Goal: Transaction & Acquisition: Purchase product/service

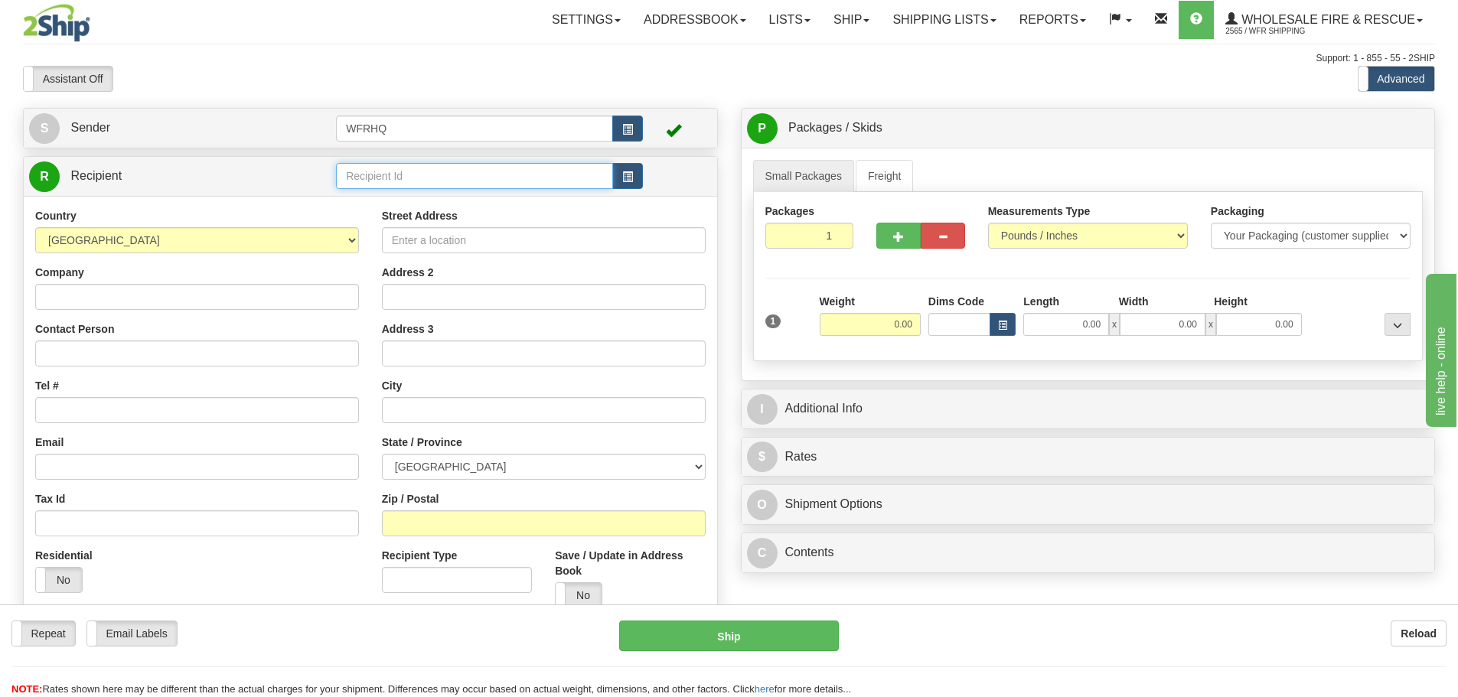
click at [567, 187] on input "text" at bounding box center [474, 176] width 277 height 26
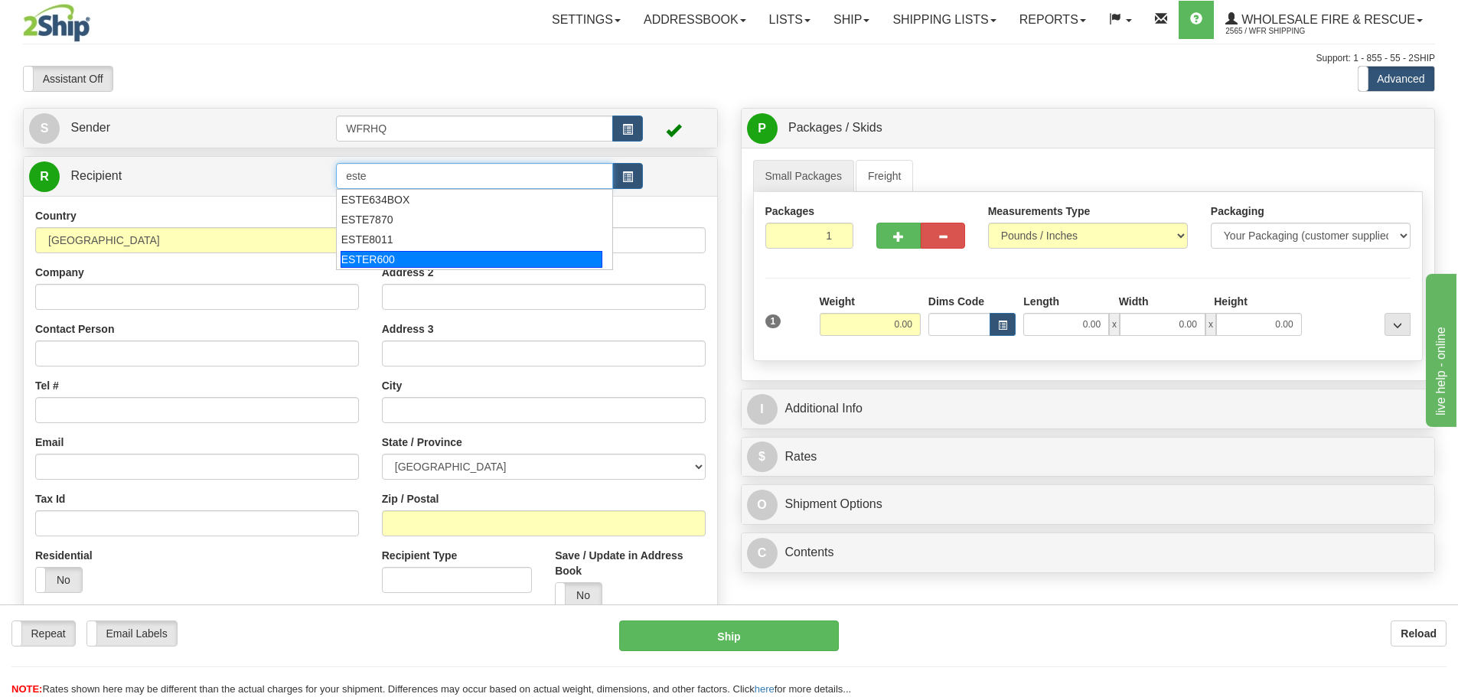
click at [395, 257] on div "ESTER600" at bounding box center [472, 259] width 262 height 17
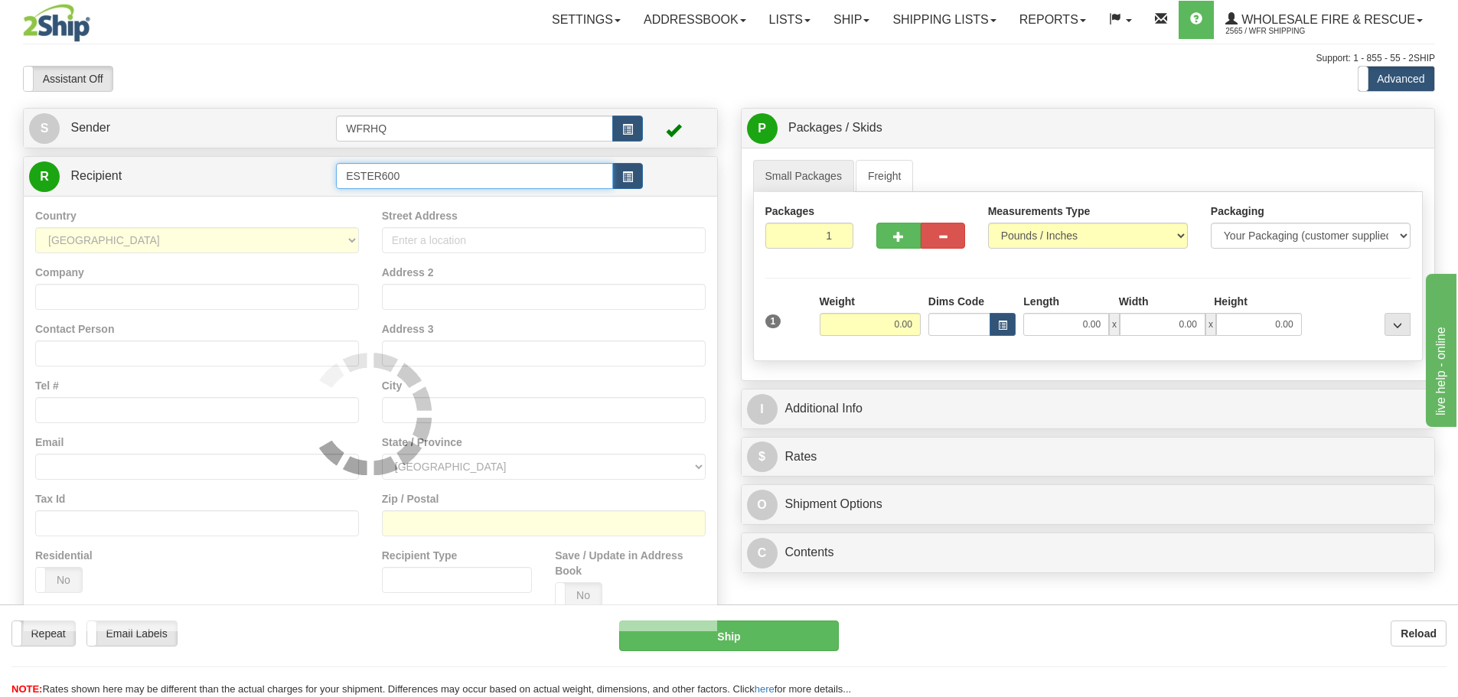
type input "ESTER600"
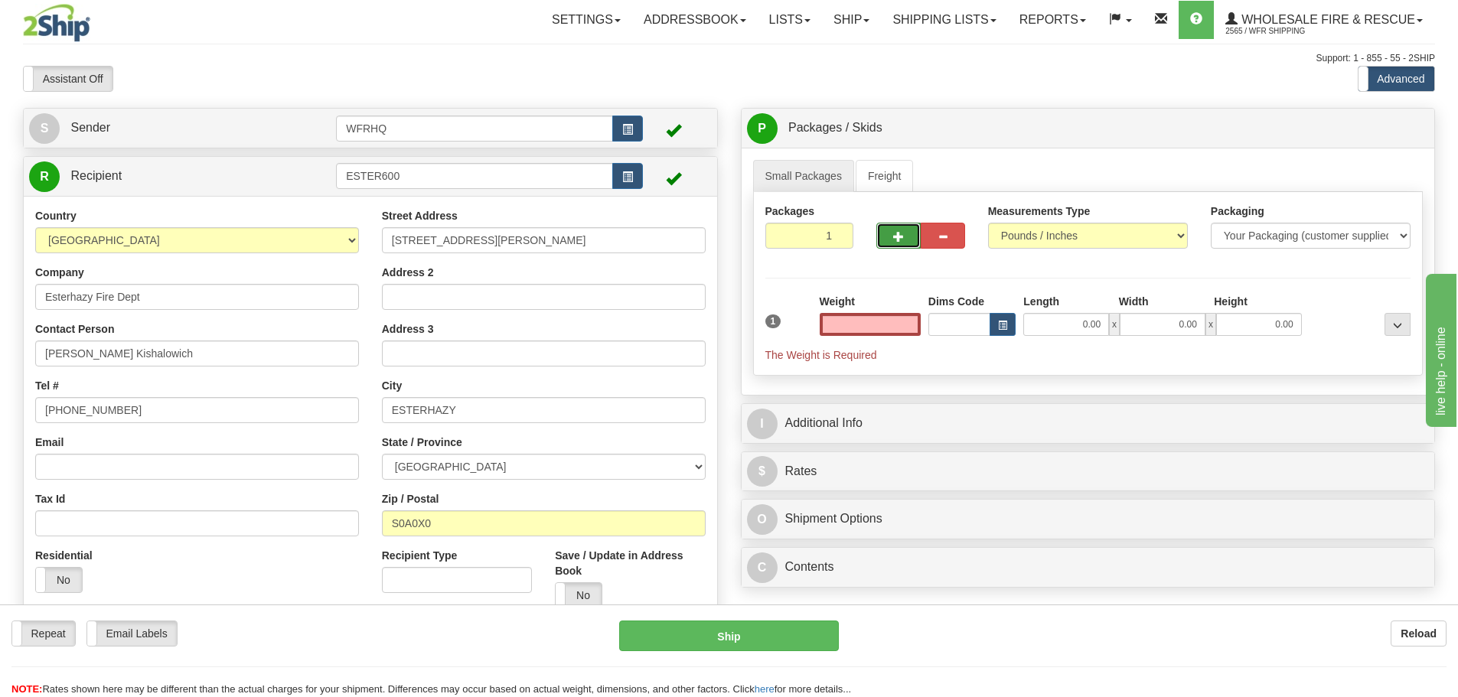
type input "0.00"
click at [896, 241] on span "button" at bounding box center [898, 237] width 11 height 10
radio input "true"
type input "2"
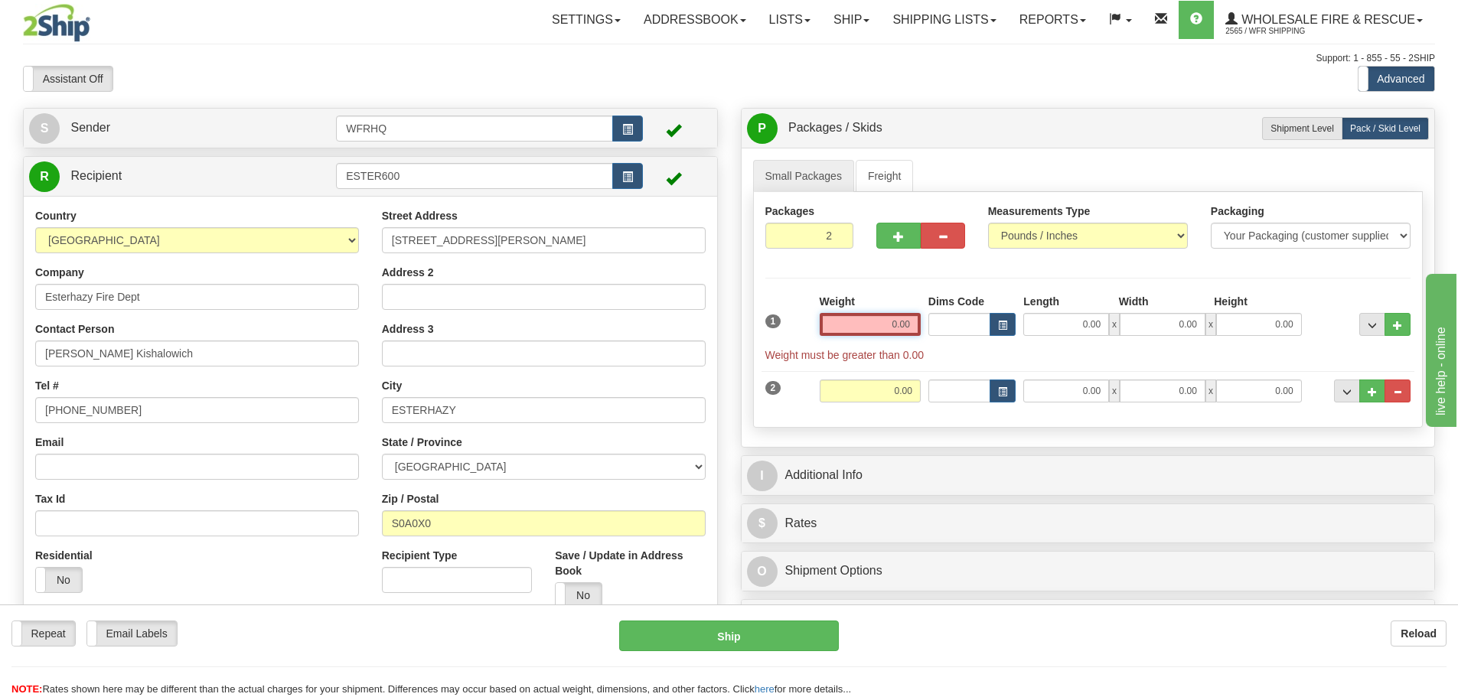
drag, startPoint x: 908, startPoint y: 330, endPoint x: 898, endPoint y: 331, distance: 10.1
click at [905, 330] on input "0.00" at bounding box center [870, 324] width 101 height 23
type input "5.00"
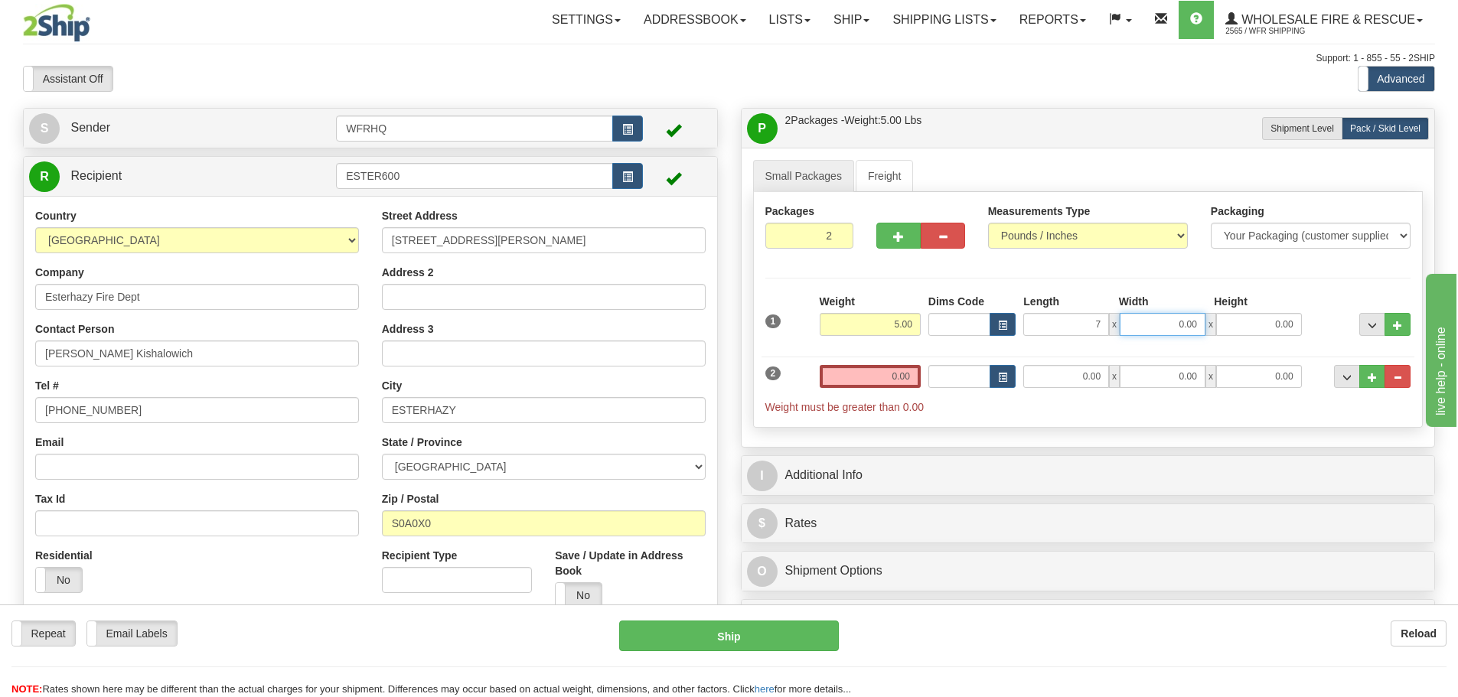
type input "7.00"
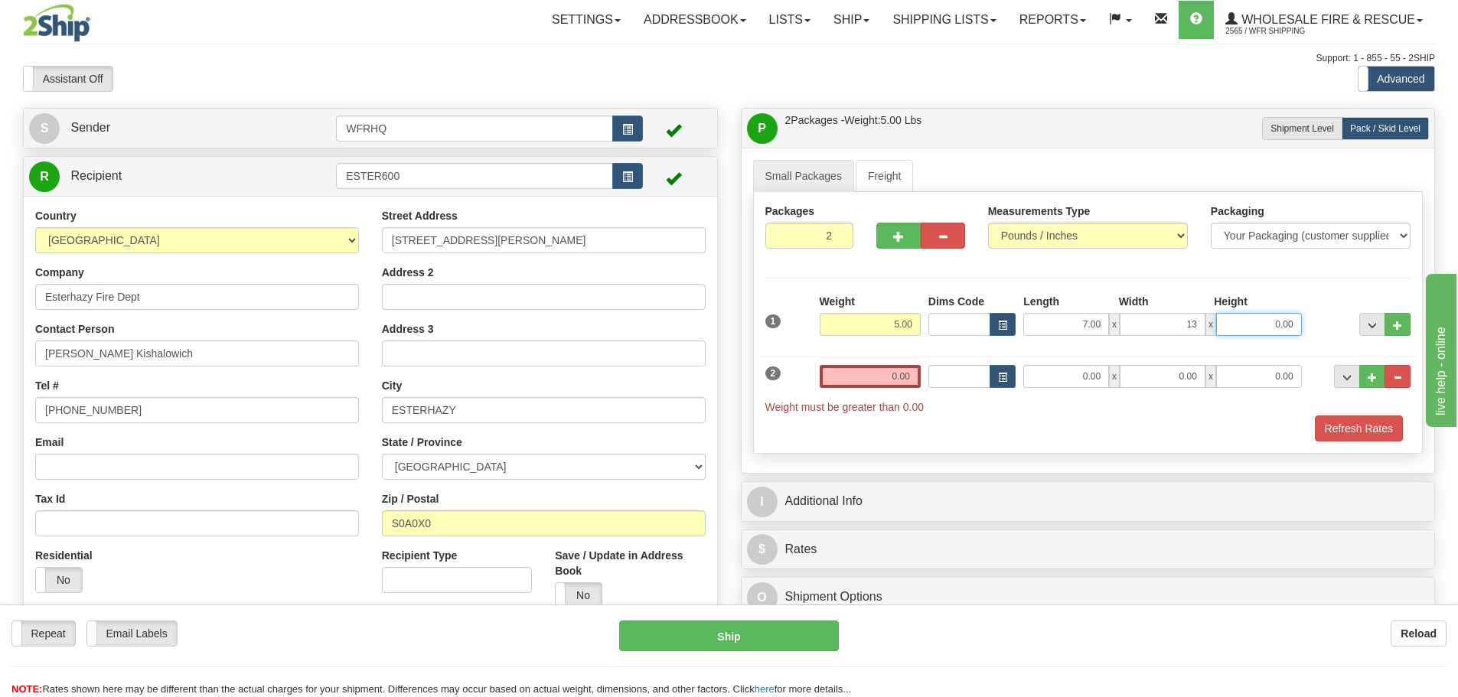
type input "13.00"
type input "8.00"
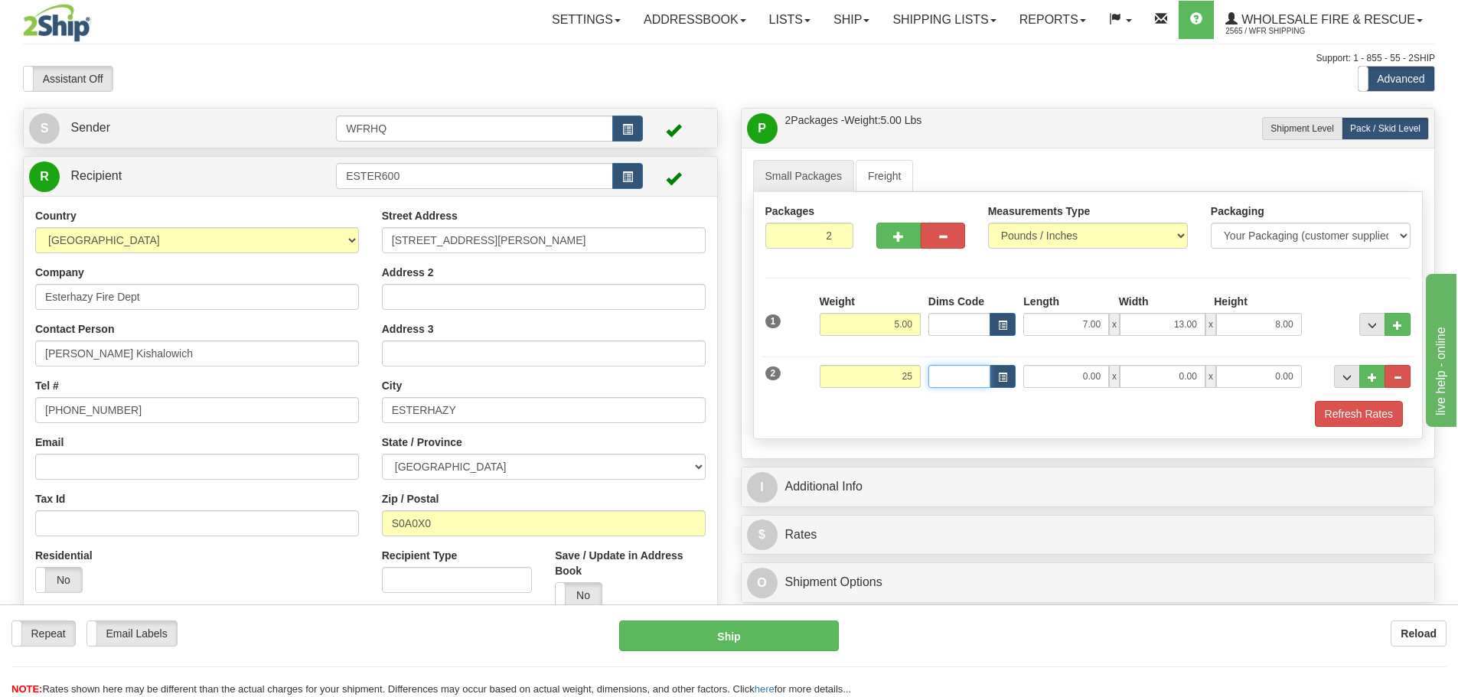
type input "25.00"
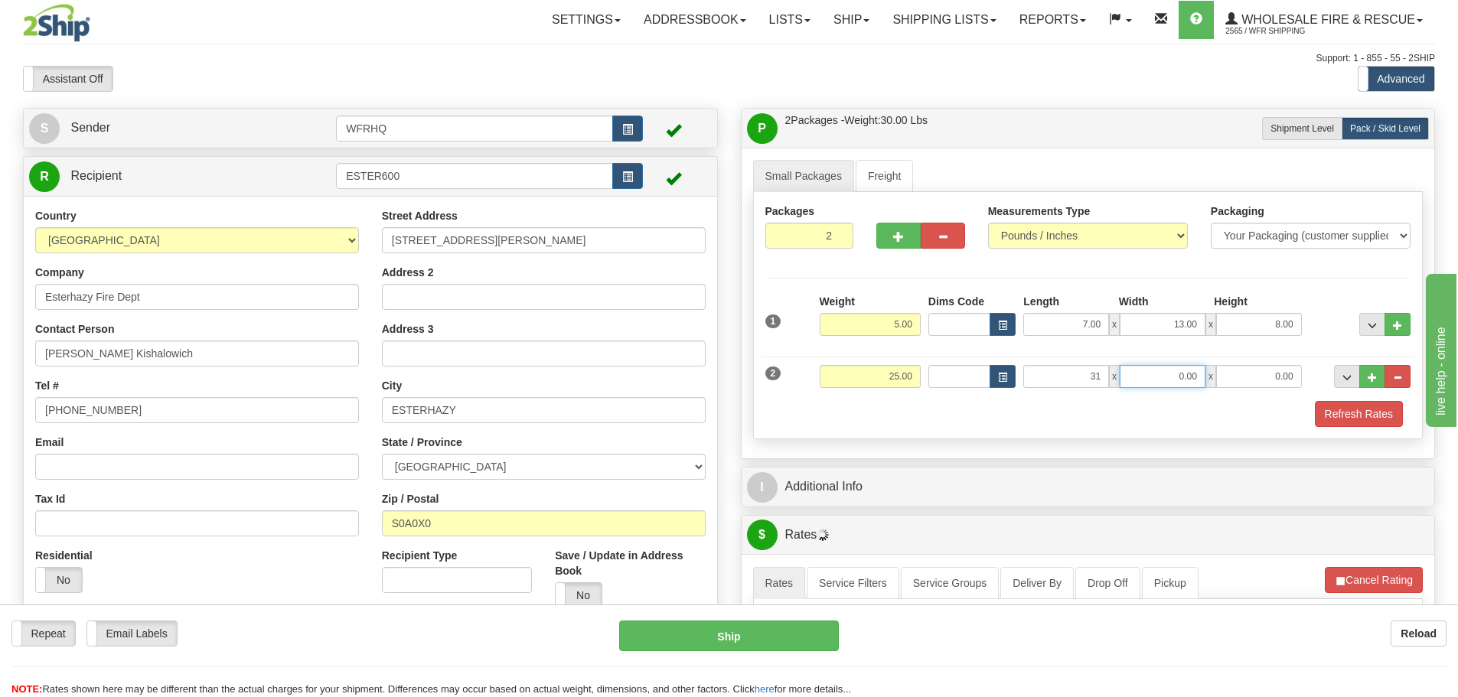
type input "31.00"
type input "9.00"
click at [1367, 377] on span "..." at bounding box center [1371, 377] width 9 height 8
type input "3"
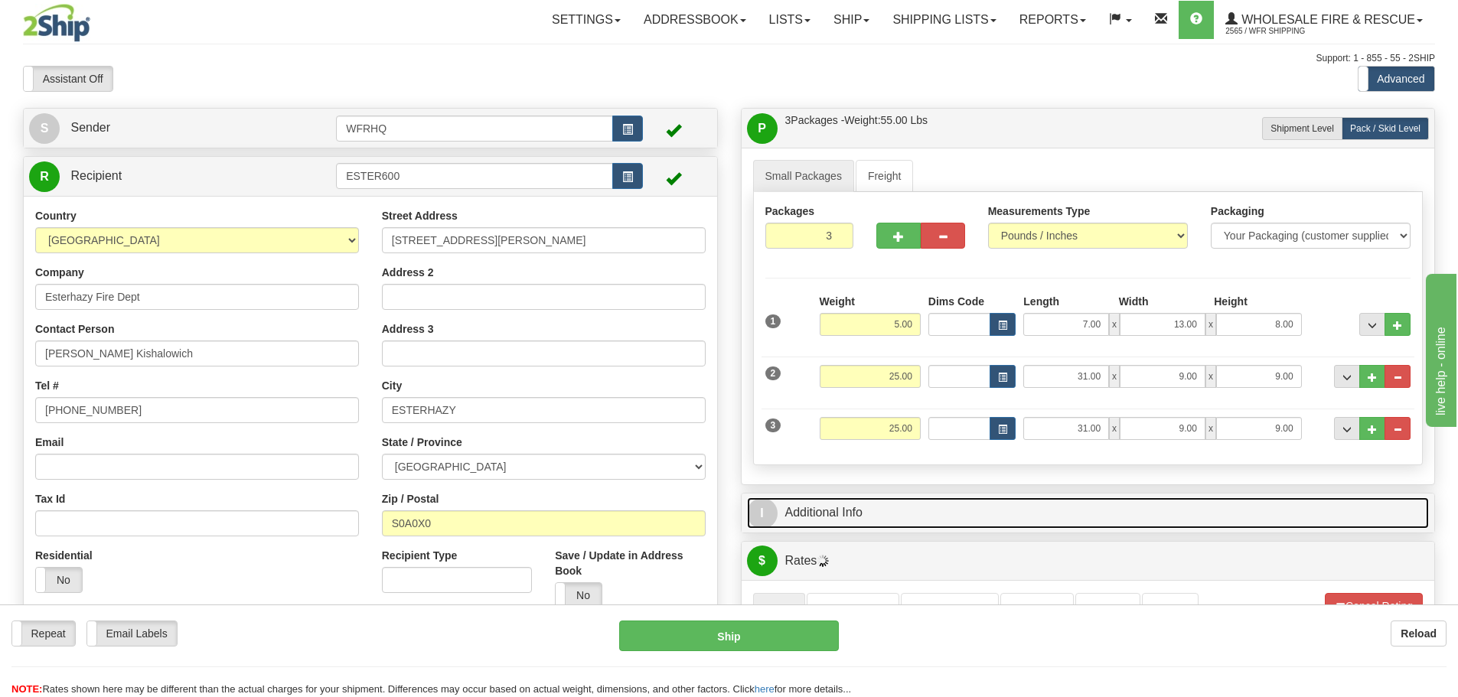
click at [904, 517] on link "I Additional Info" at bounding box center [1088, 512] width 683 height 31
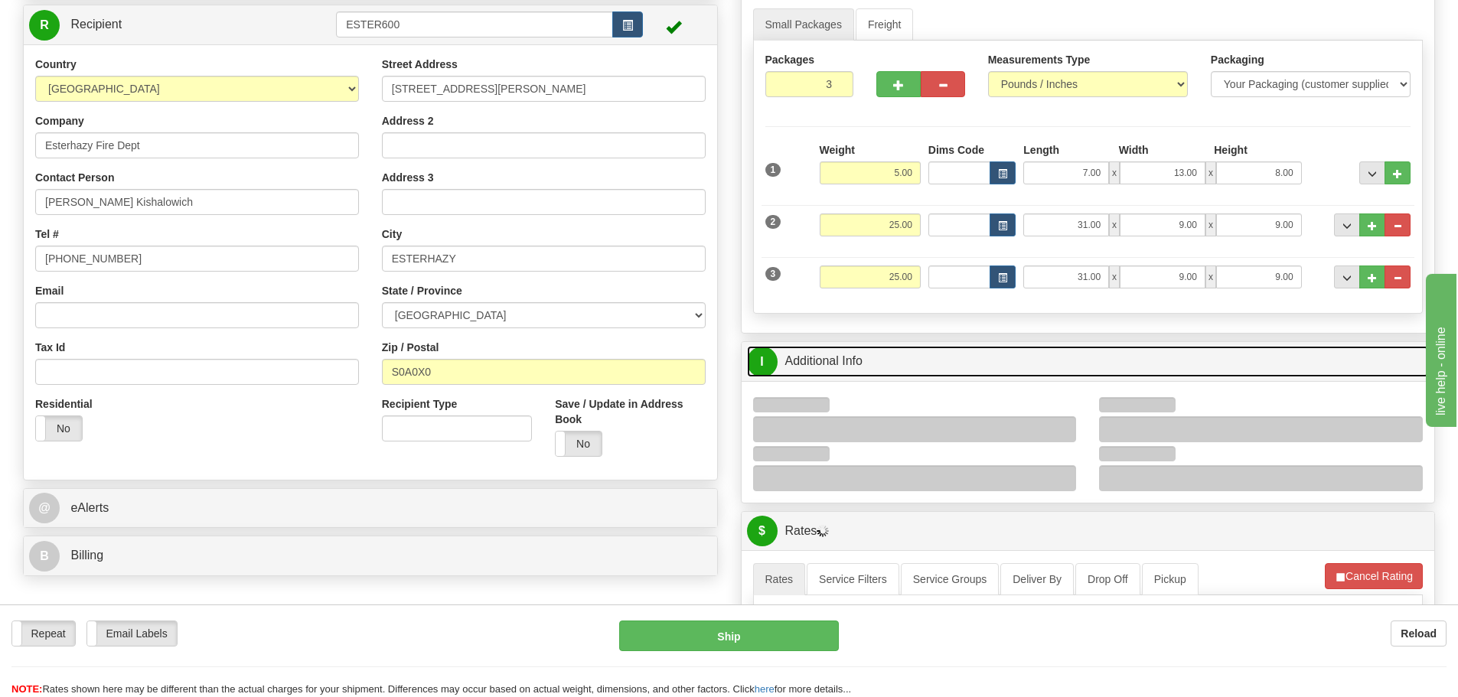
scroll to position [153, 0]
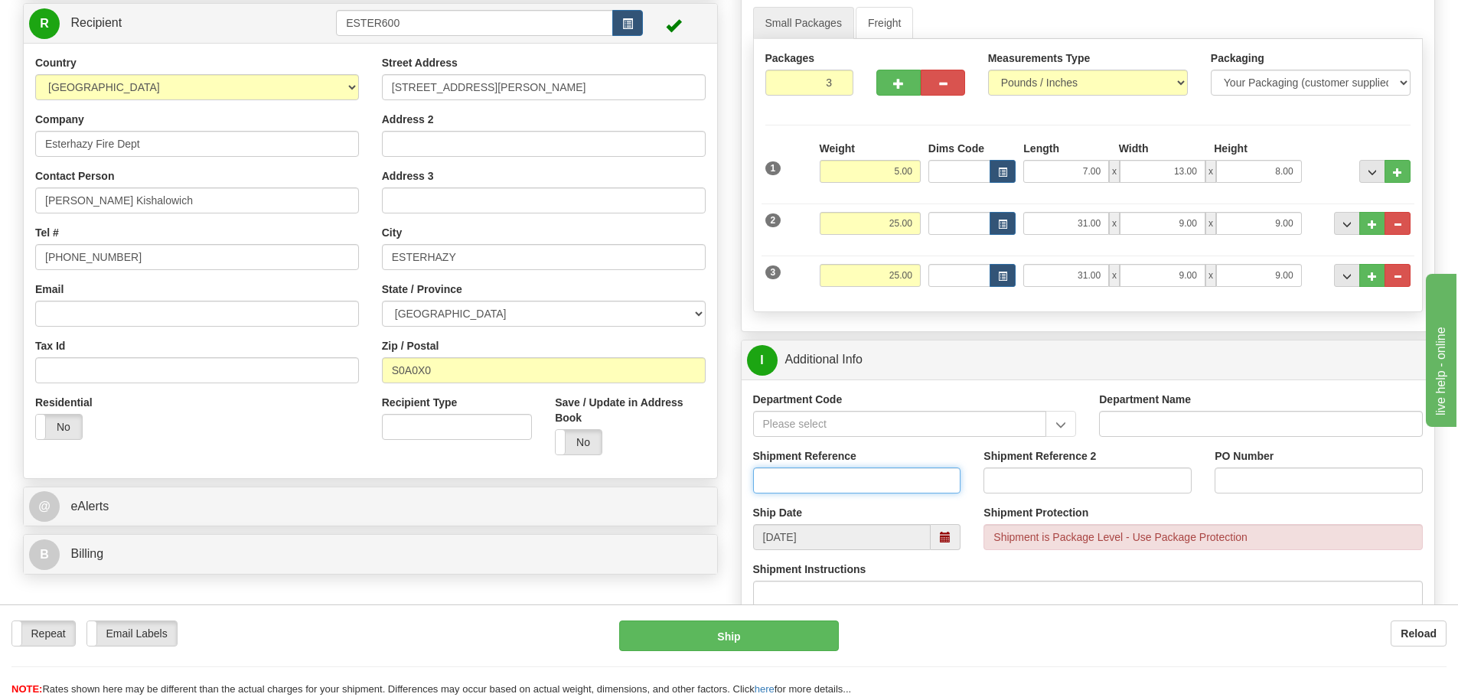
click at [852, 487] on input "Shipment Reference" at bounding box center [857, 481] width 208 height 26
type input "S45888-30544"
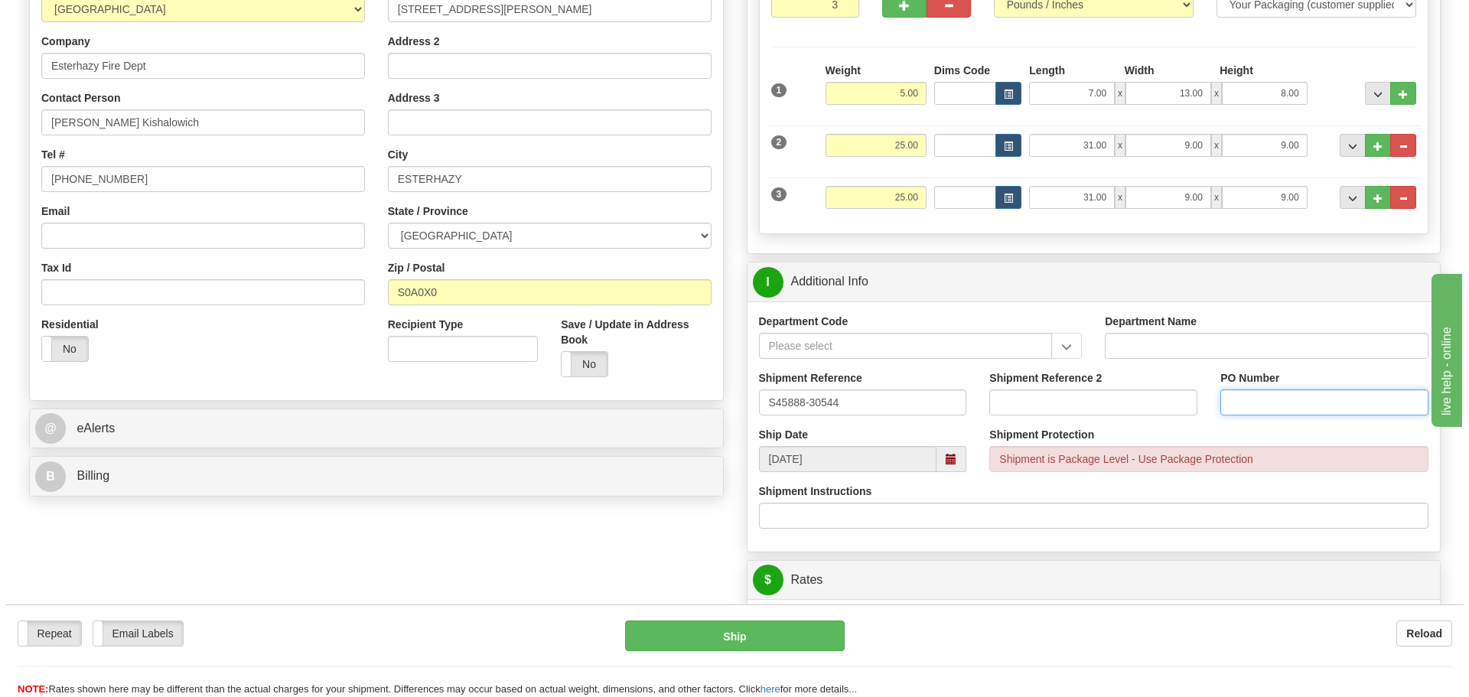
scroll to position [612, 0]
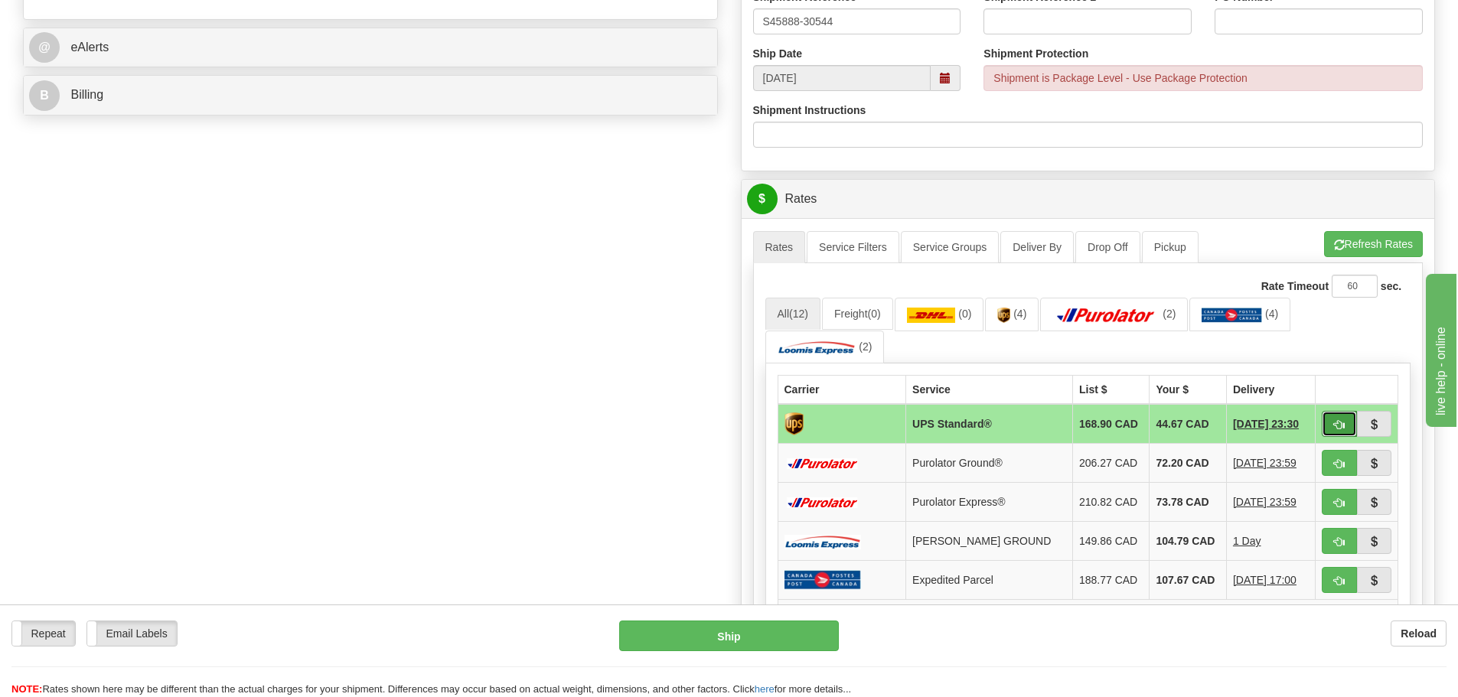
click at [1344, 429] on span "button" at bounding box center [1339, 425] width 11 height 10
type input "11"
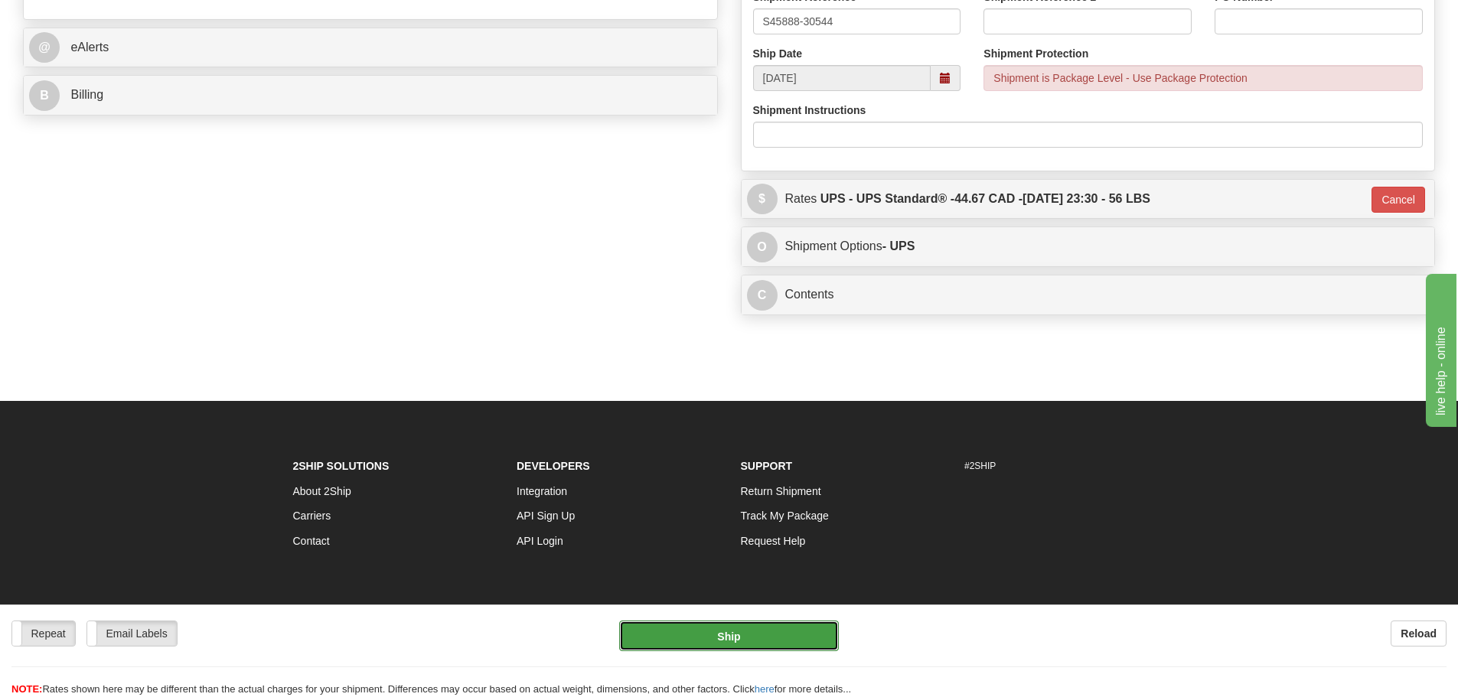
click at [668, 637] on button "Ship" at bounding box center [729, 636] width 220 height 31
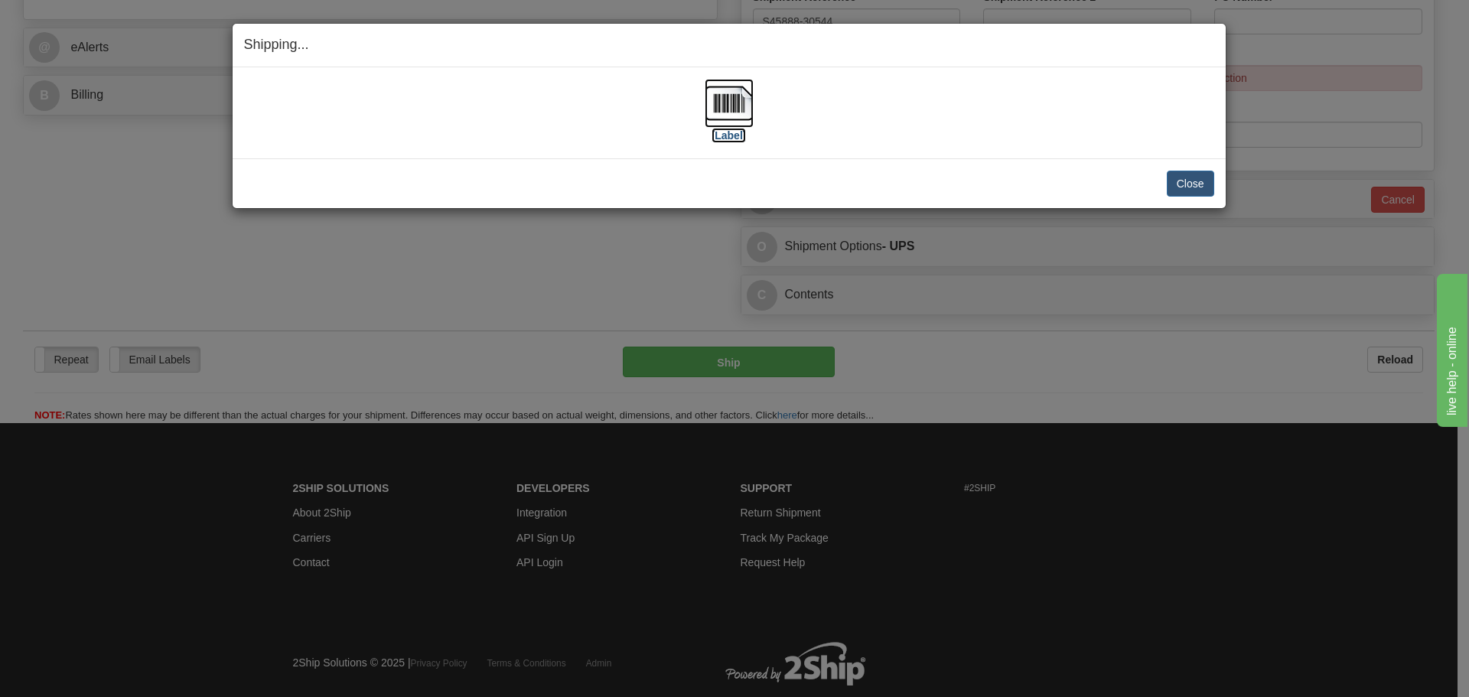
click at [736, 103] on img at bounding box center [729, 103] width 49 height 49
click at [811, 123] on div "[Label]" at bounding box center [729, 113] width 970 height 68
click at [1197, 189] on button "Close" at bounding box center [1190, 184] width 47 height 26
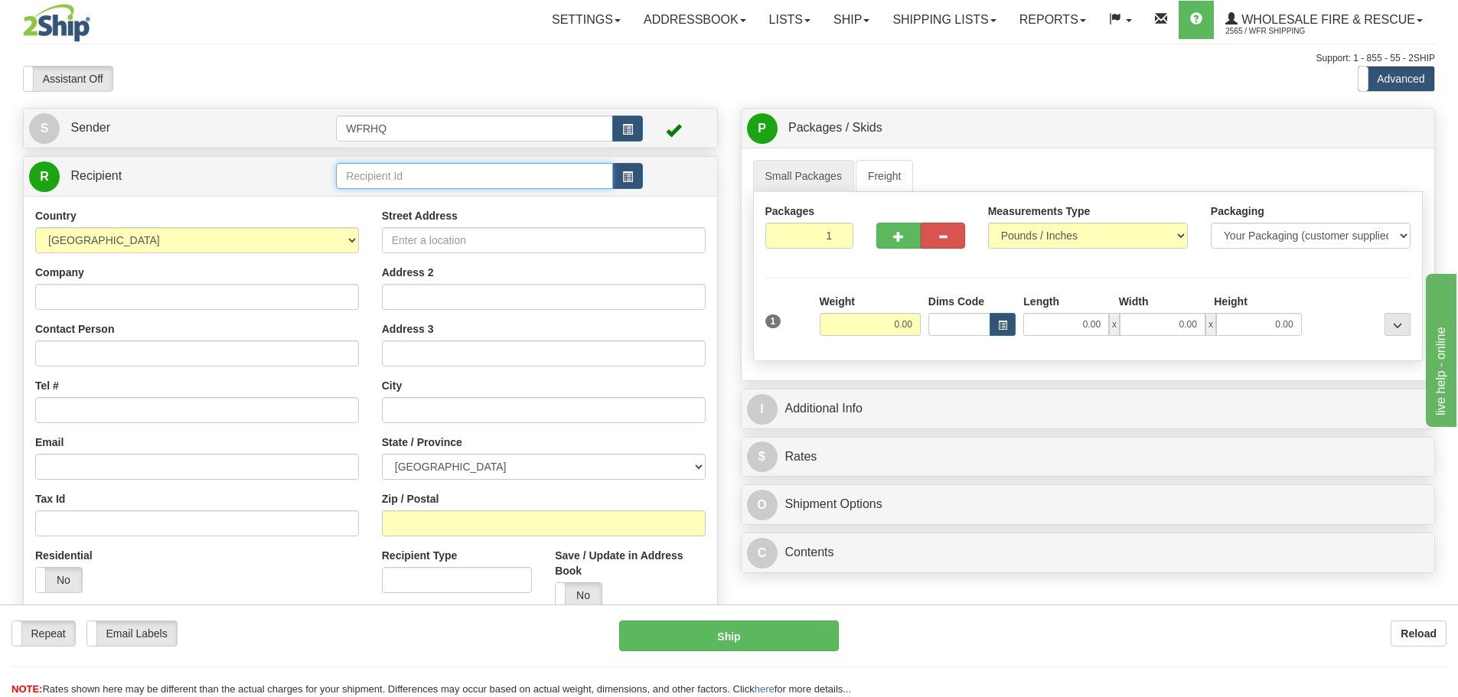
drag, startPoint x: 393, startPoint y: 174, endPoint x: 382, endPoint y: 168, distance: 13.4
click at [384, 168] on input "text" at bounding box center [474, 176] width 277 height 26
type input "Sout5114"
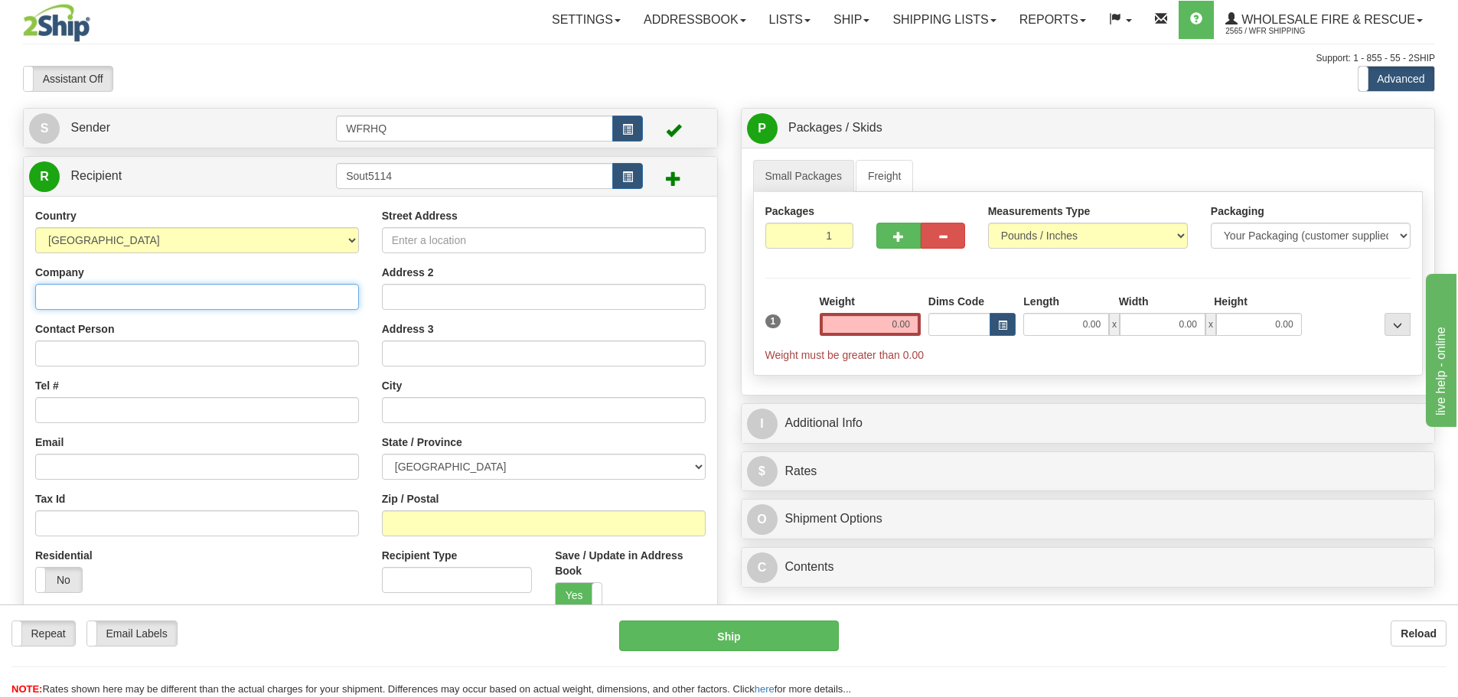
click at [245, 306] on input "Company" at bounding box center [197, 297] width 324 height 26
paste input "Southern Irrigation"
type input "Southern Irrigation"
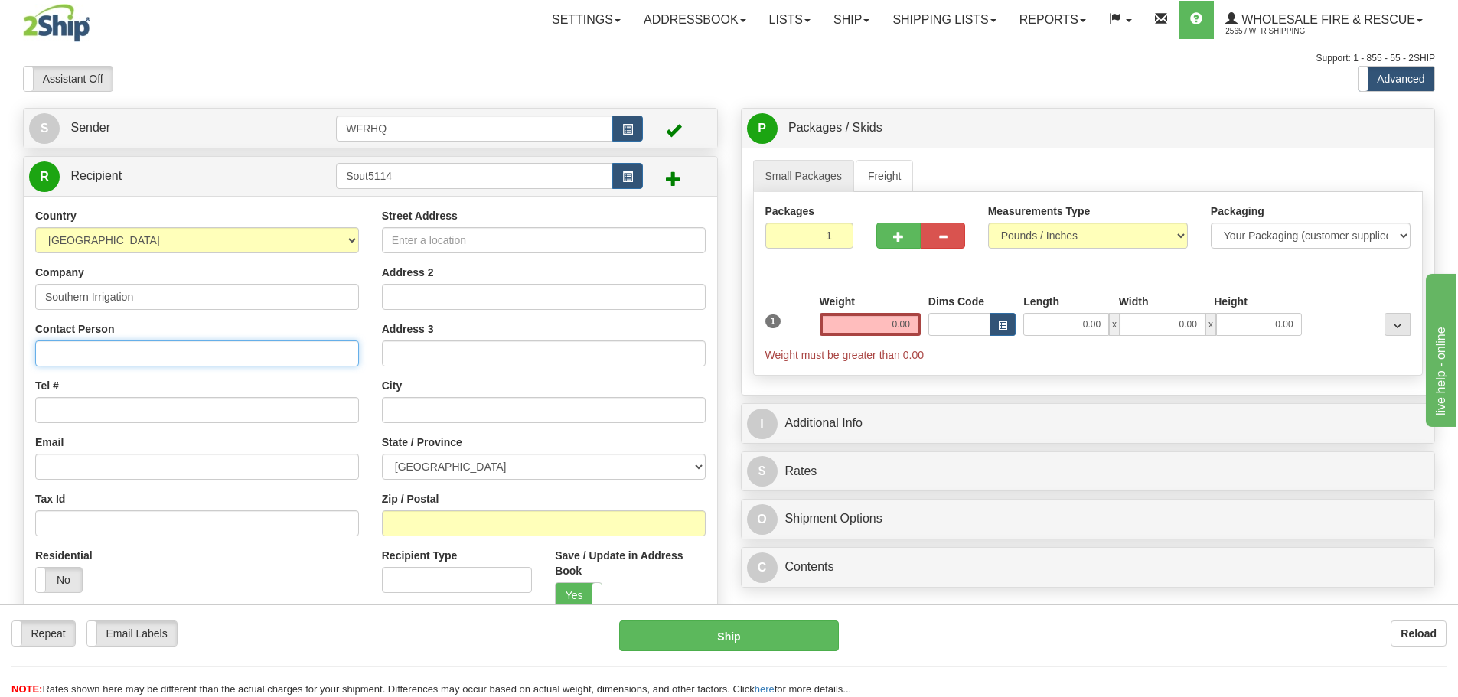
click at [97, 354] on input "Contact Person" at bounding box center [197, 354] width 324 height 26
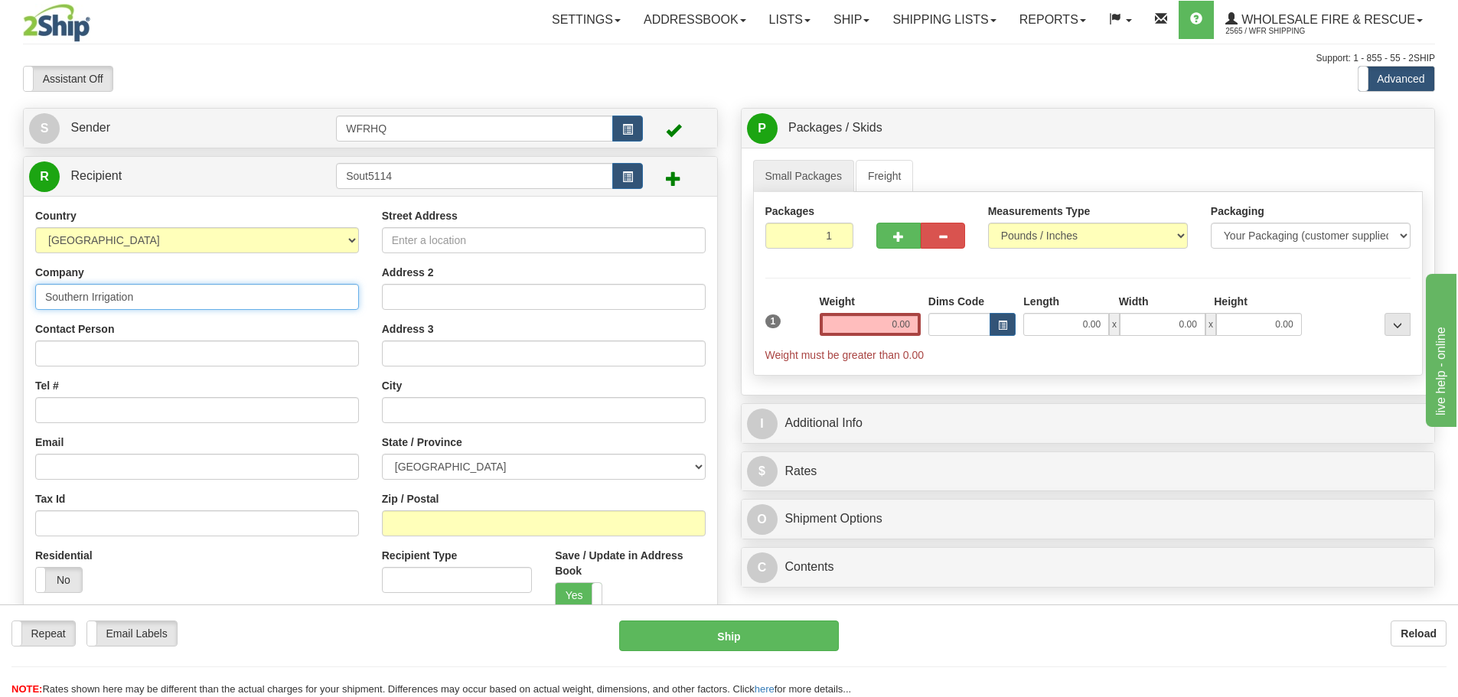
drag, startPoint x: 165, startPoint y: 292, endPoint x: -80, endPoint y: 295, distance: 244.1
click at [0, 295] on html "Training Course Close Toggle navigation Settings Shipping Preferences New Sende…" at bounding box center [729, 348] width 1458 height 697
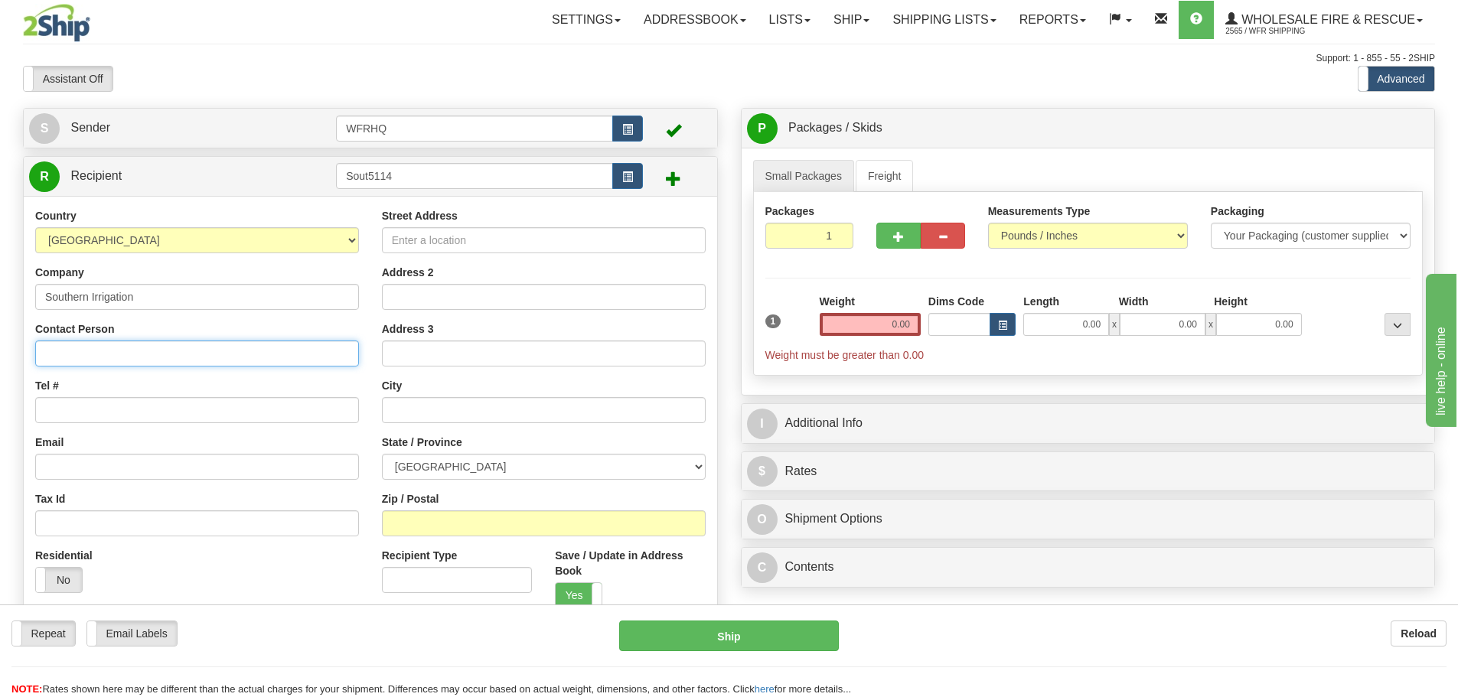
click at [73, 357] on input "Contact Person" at bounding box center [197, 354] width 324 height 26
paste input "Southern Irrigation"
drag, startPoint x: 148, startPoint y: 355, endPoint x: -166, endPoint y: 322, distance: 316.2
click at [0, 322] on html "Training Course Close Toggle navigation Settings Shipping Preferences New Sende…" at bounding box center [729, 348] width 1458 height 697
type input "Danielle Van Dyk"
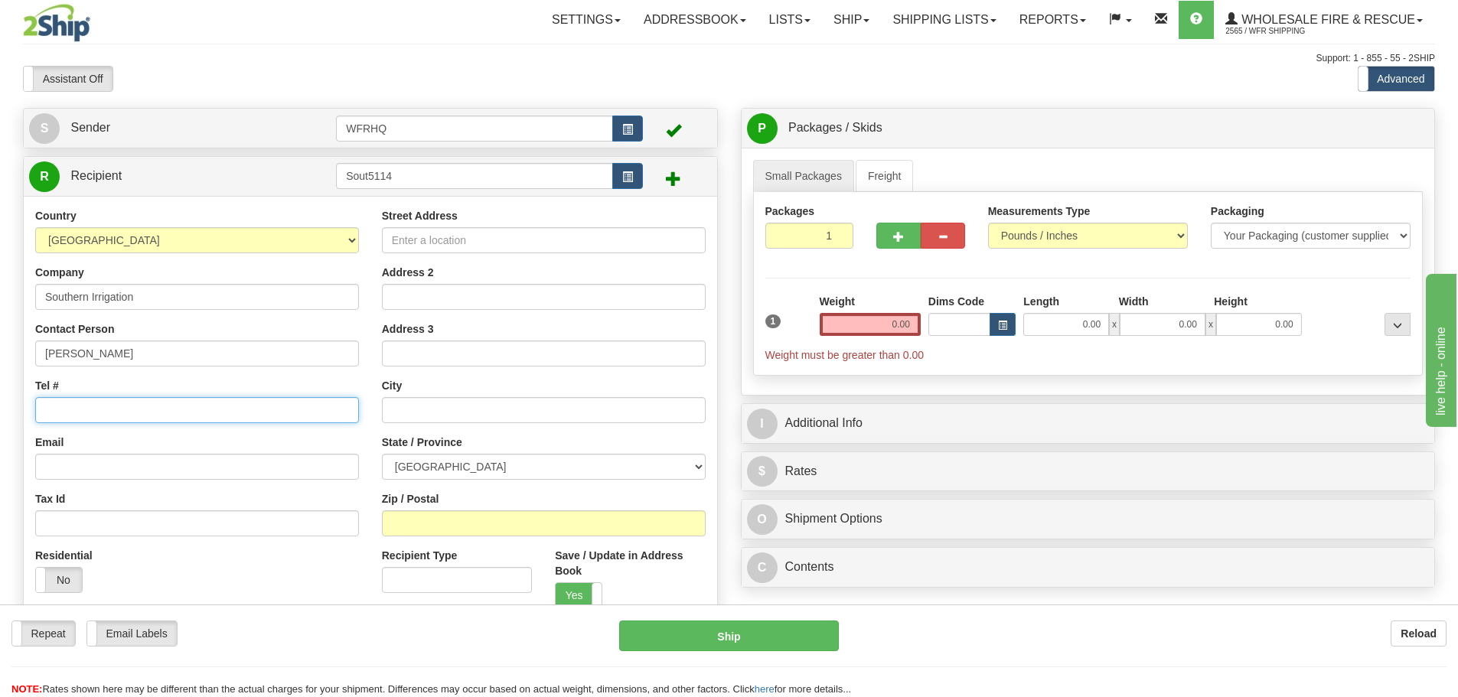
click at [152, 416] on input "Tel #" at bounding box center [197, 410] width 324 height 26
paste input "403-394-0042"
type input "403-394-0042"
click at [477, 243] on input "Street Address" at bounding box center [544, 240] width 324 height 26
type input "511 41 Street N"
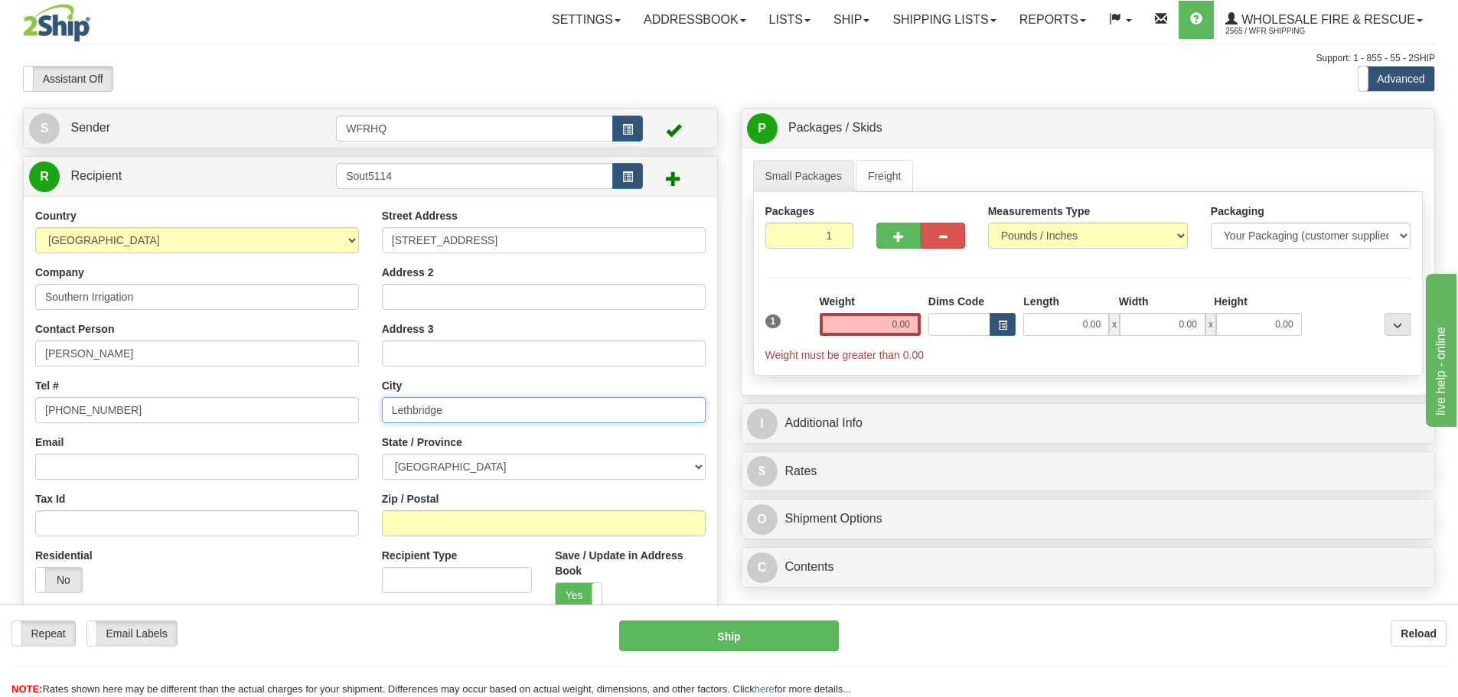
type input "Lethbridge"
type input "T1H7B6"
type input "LETHBRIDGE"
click at [906, 331] on input "0.00" at bounding box center [870, 324] width 101 height 23
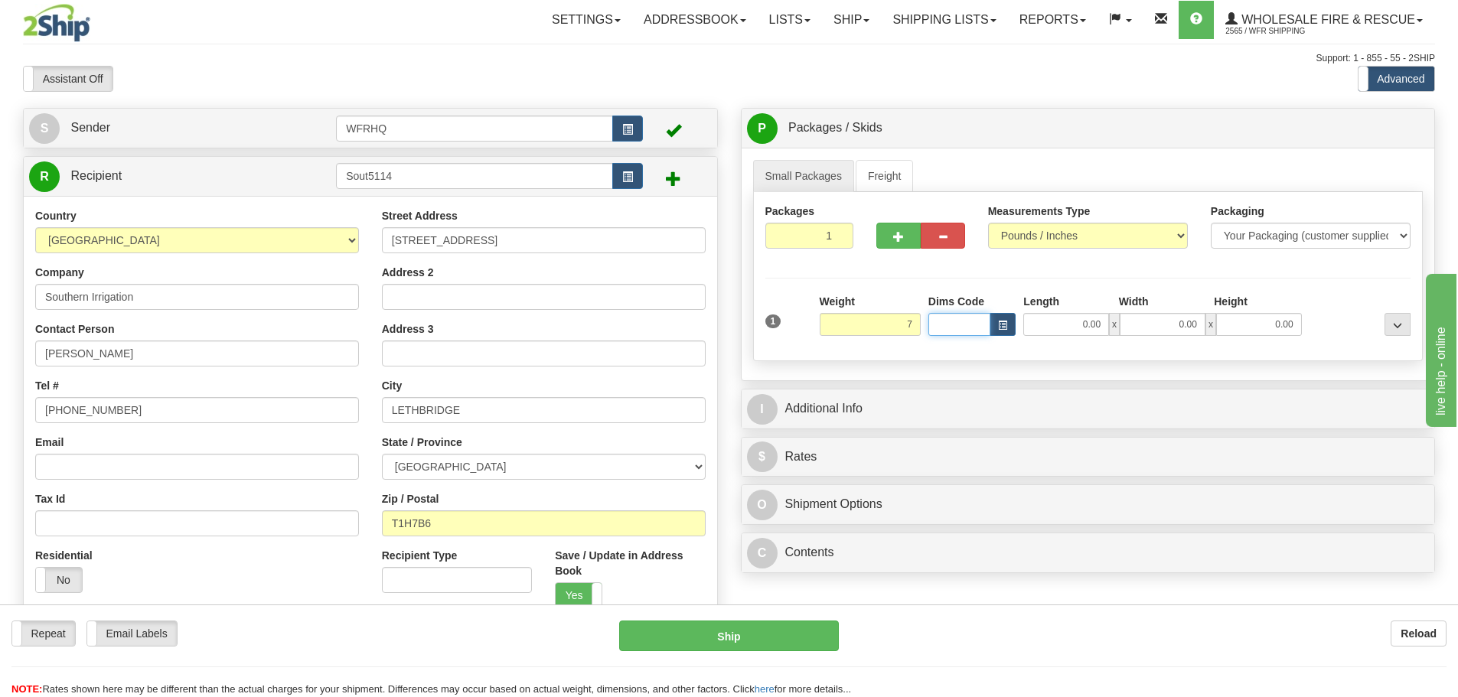
type input "7.00"
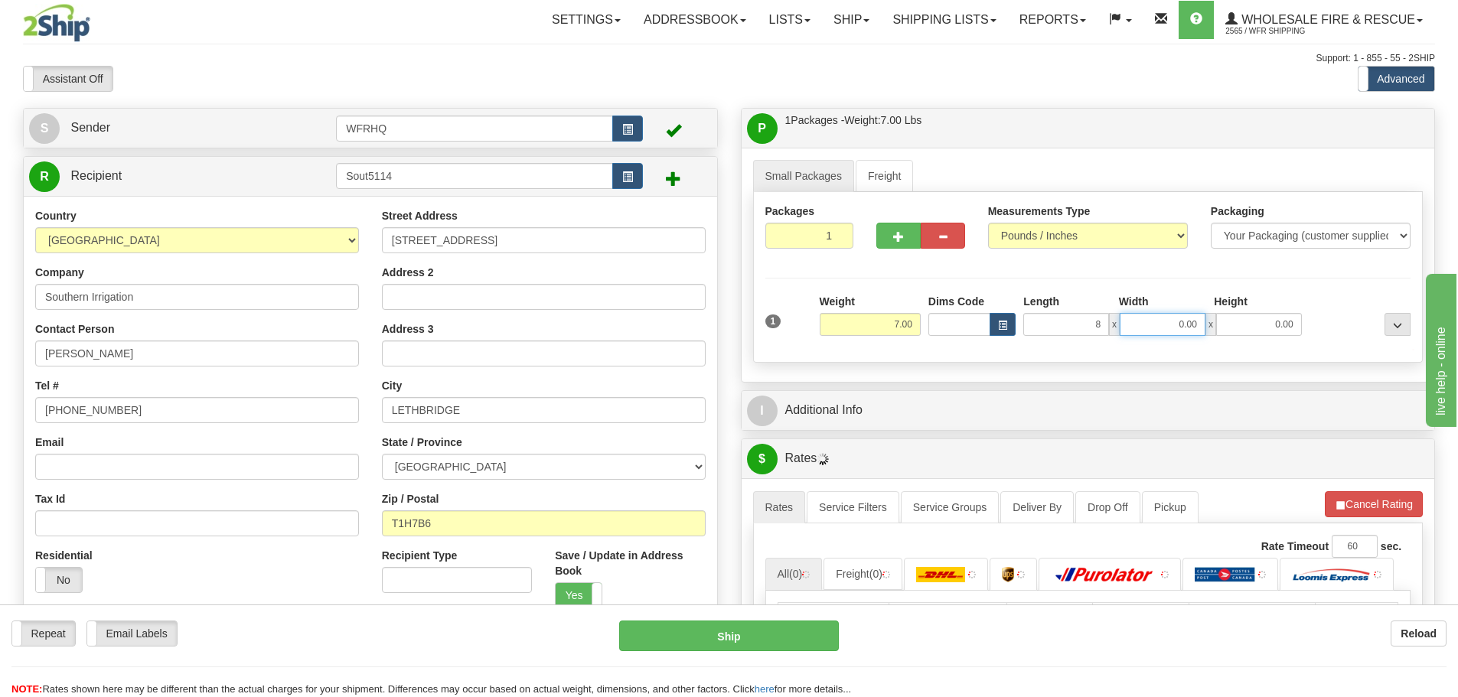
type input "8.00"
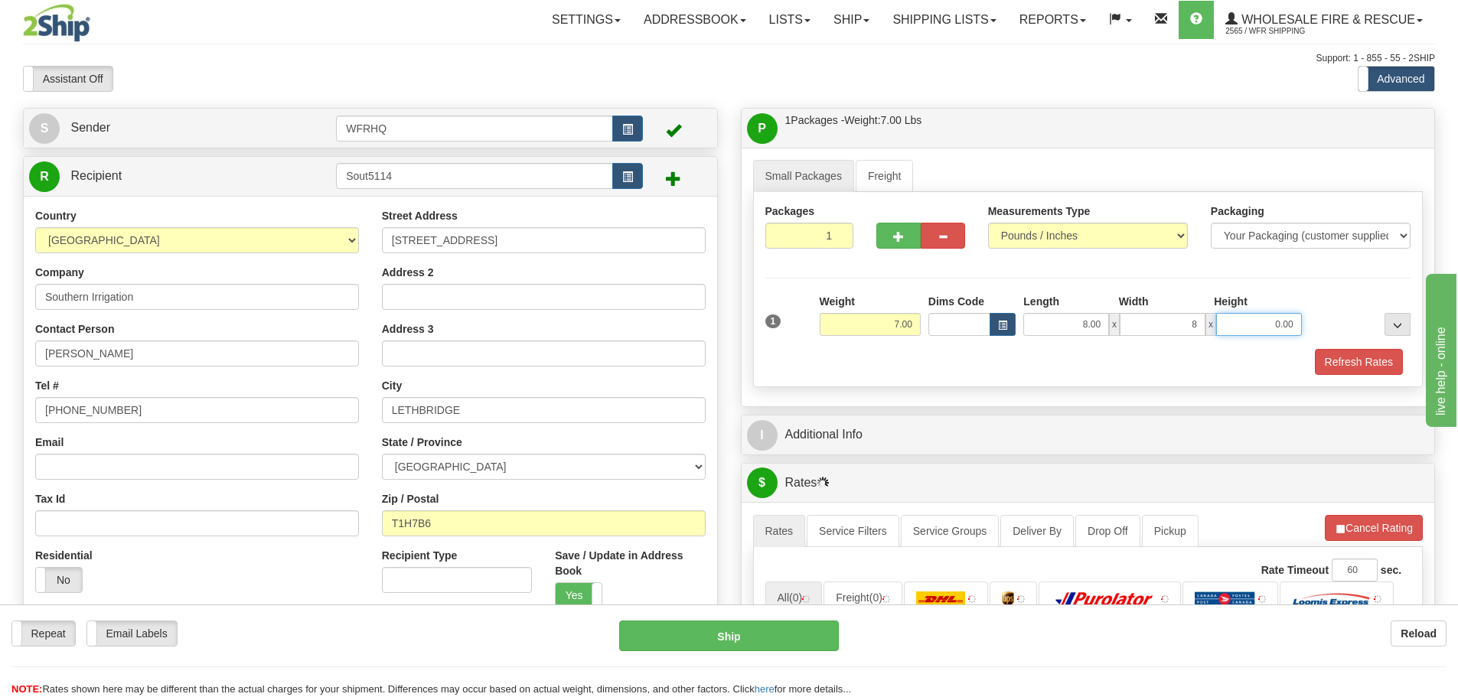
type input "8.00"
type input "6.00"
click at [910, 415] on div "I Additional Info" at bounding box center [1087, 434] width 693 height 39
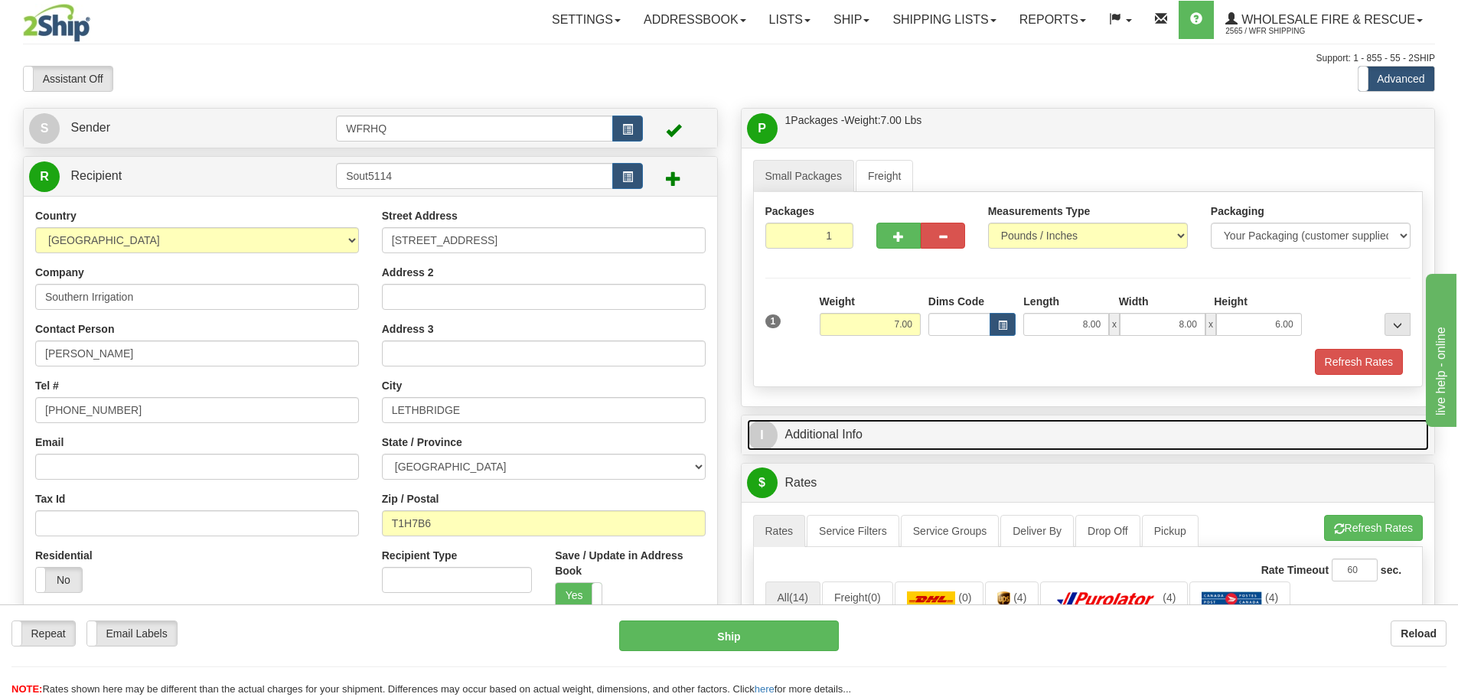
click at [905, 435] on link "I Additional Info" at bounding box center [1088, 434] width 683 height 31
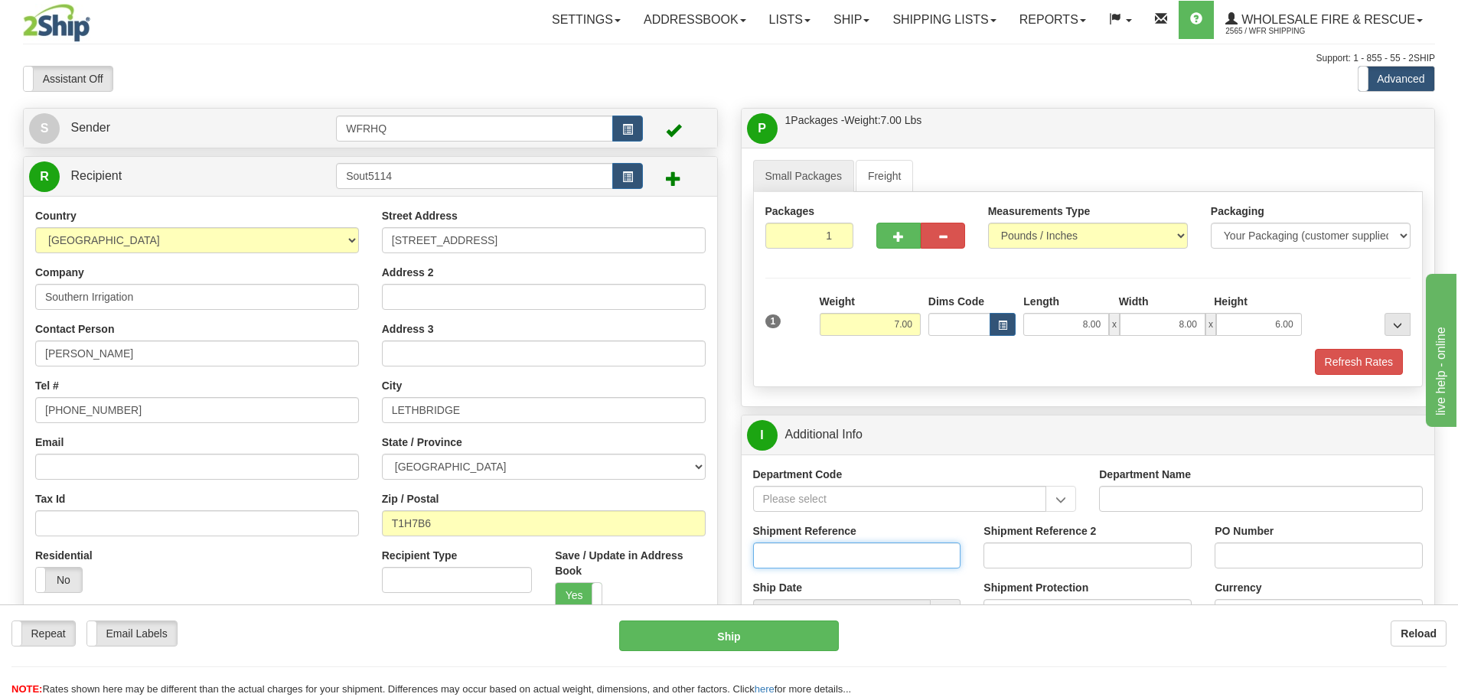
click at [803, 557] on input "Shipment Reference" at bounding box center [857, 556] width 208 height 26
type input "S46223-30546"
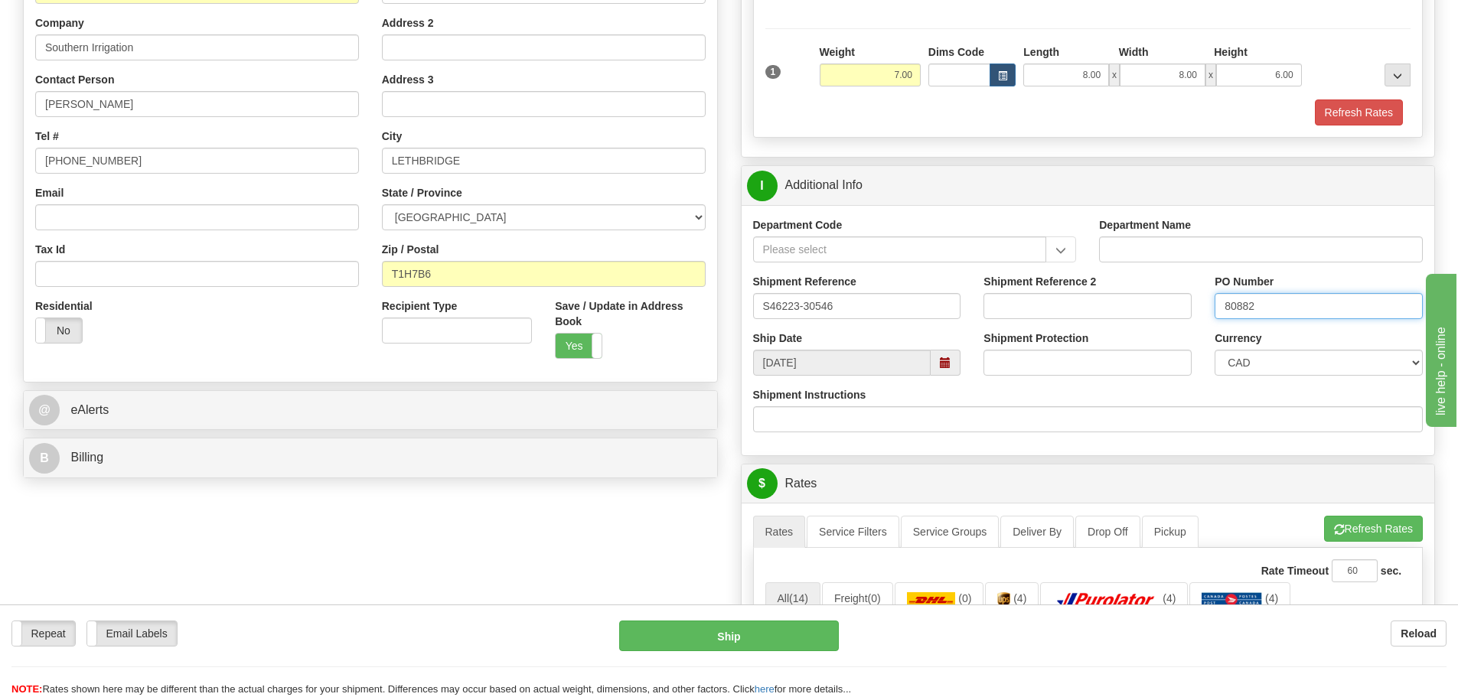
scroll to position [459, 0]
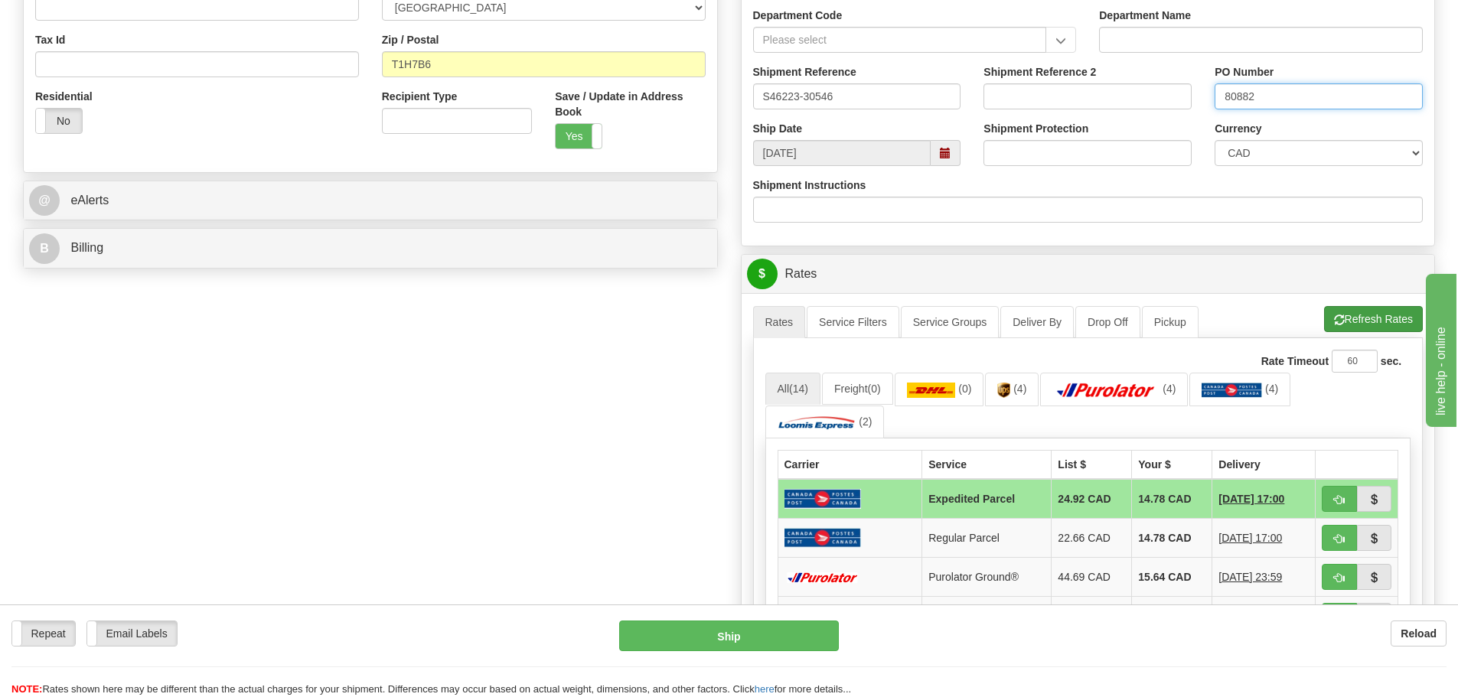
type input "80882"
click at [1358, 328] on button "Refresh Rates" at bounding box center [1373, 319] width 99 height 26
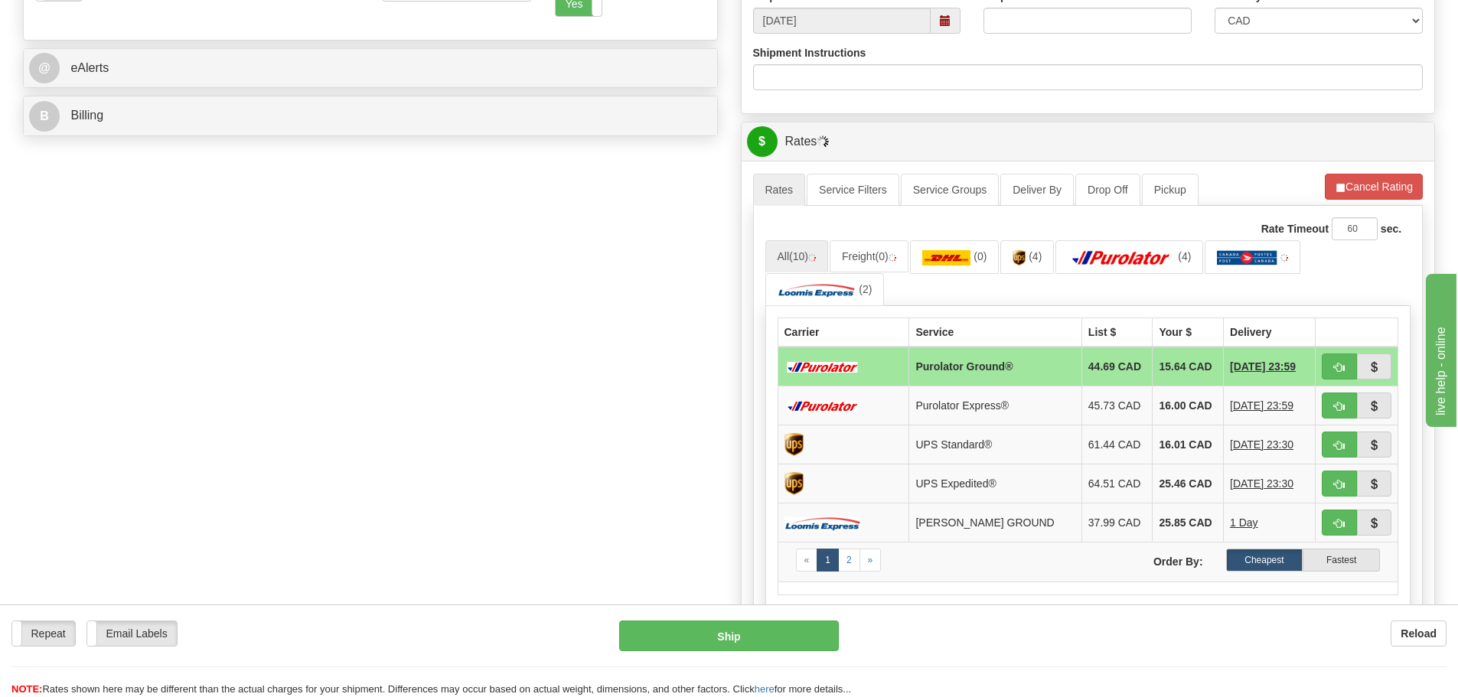
scroll to position [612, 0]
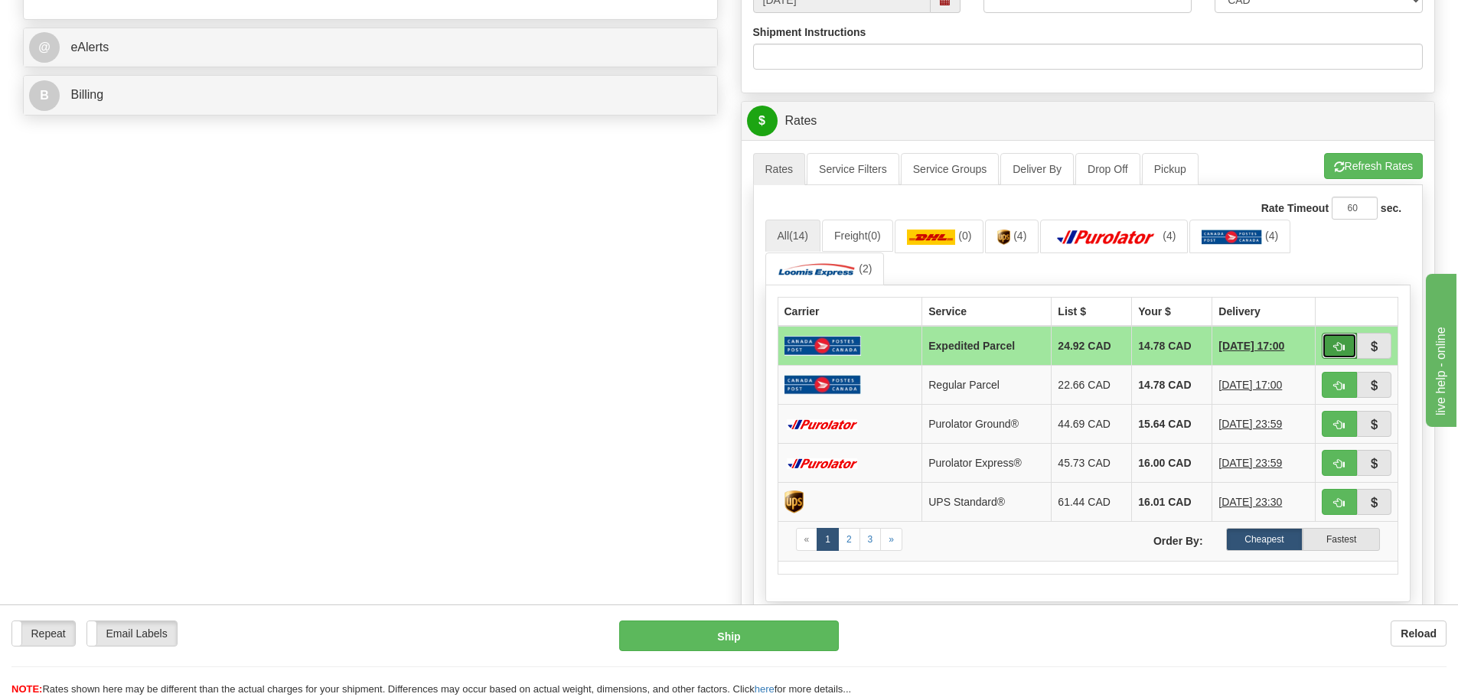
click at [1341, 350] on span "button" at bounding box center [1339, 347] width 11 height 10
type input "DOM.EP"
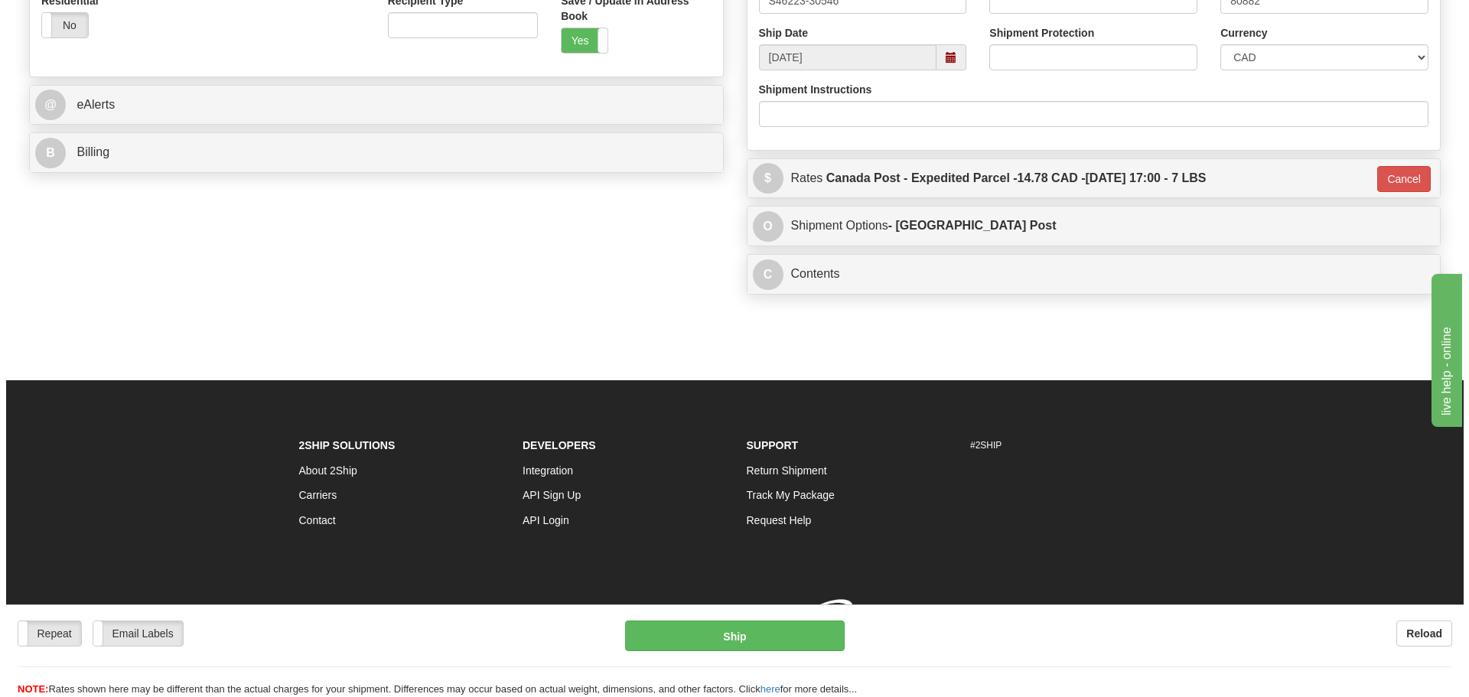
scroll to position [577, 0]
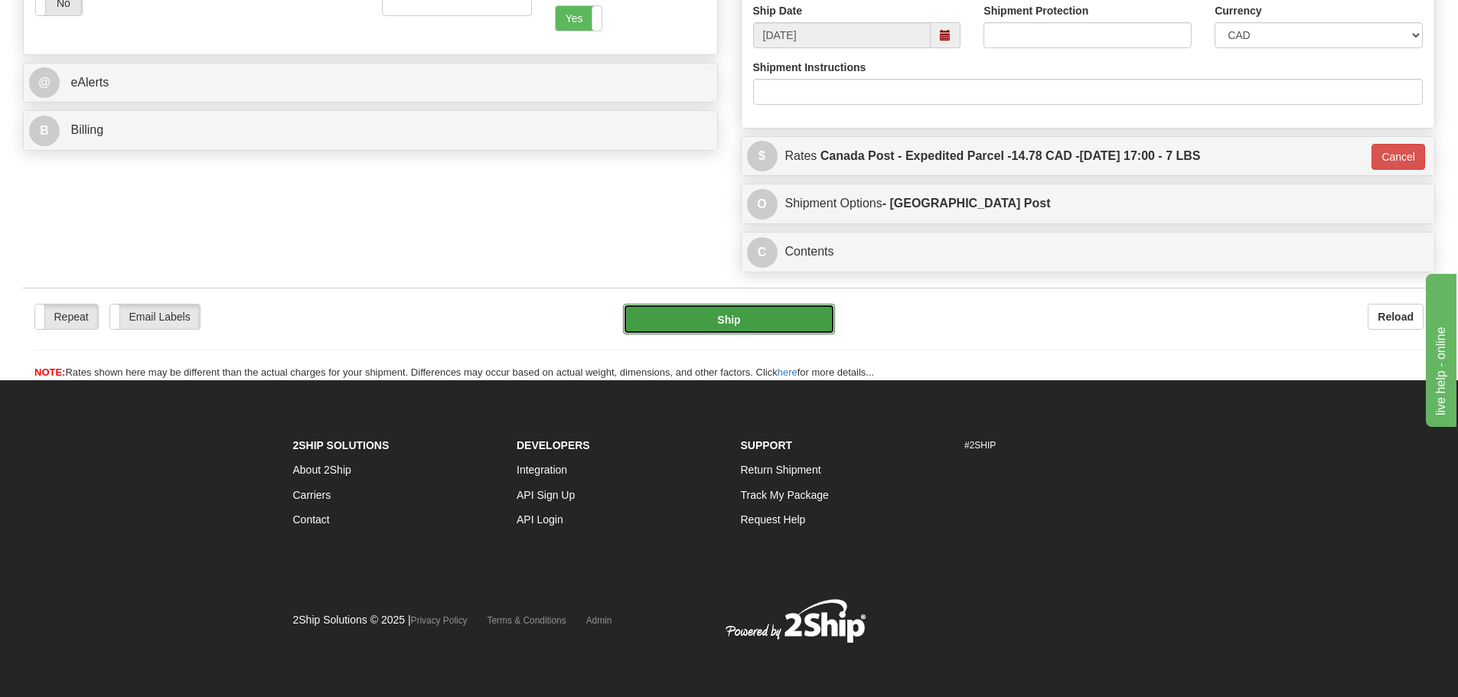
click at [751, 328] on button "Ship" at bounding box center [729, 319] width 212 height 31
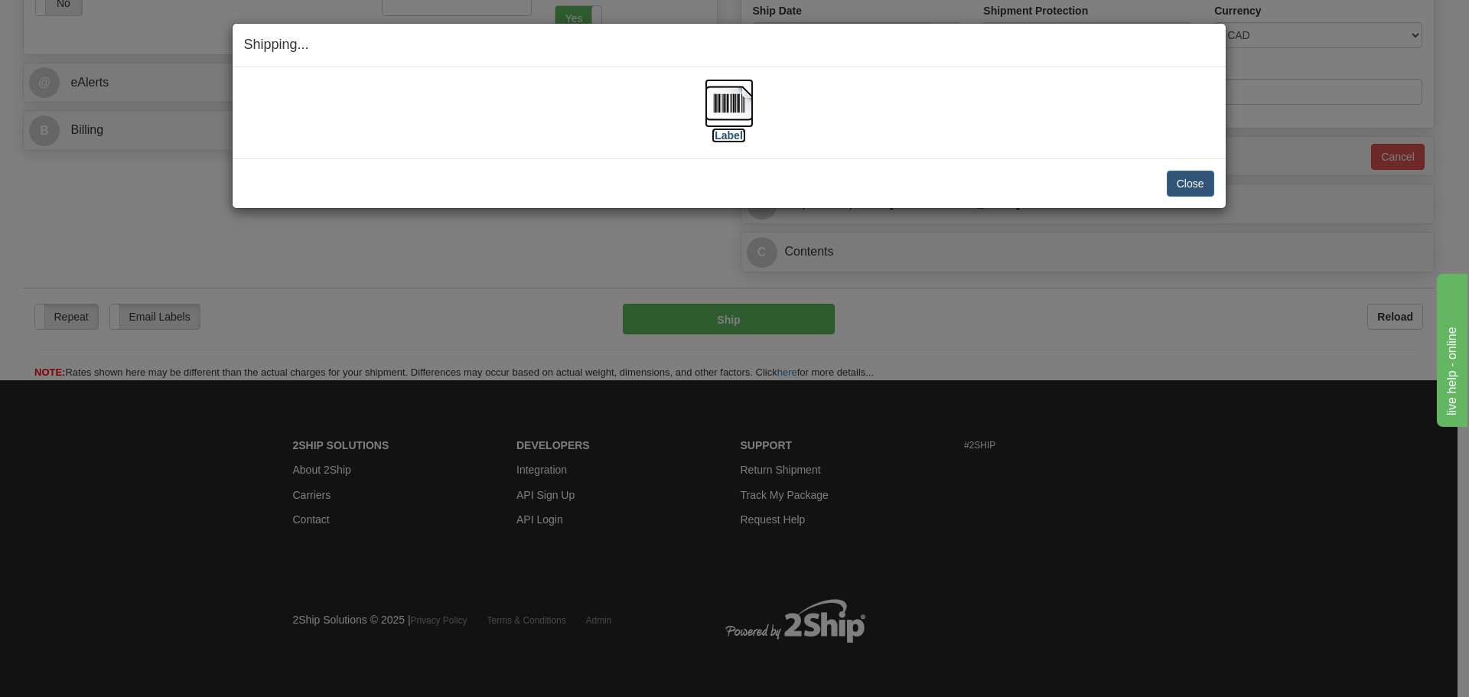
click at [722, 103] on img at bounding box center [729, 103] width 49 height 49
click at [643, 168] on div "Close Cancel Cancel Shipment and Quit Pickup Quit Pickup ONLY" at bounding box center [729, 183] width 993 height 50
click at [1196, 192] on button "Close" at bounding box center [1190, 184] width 47 height 26
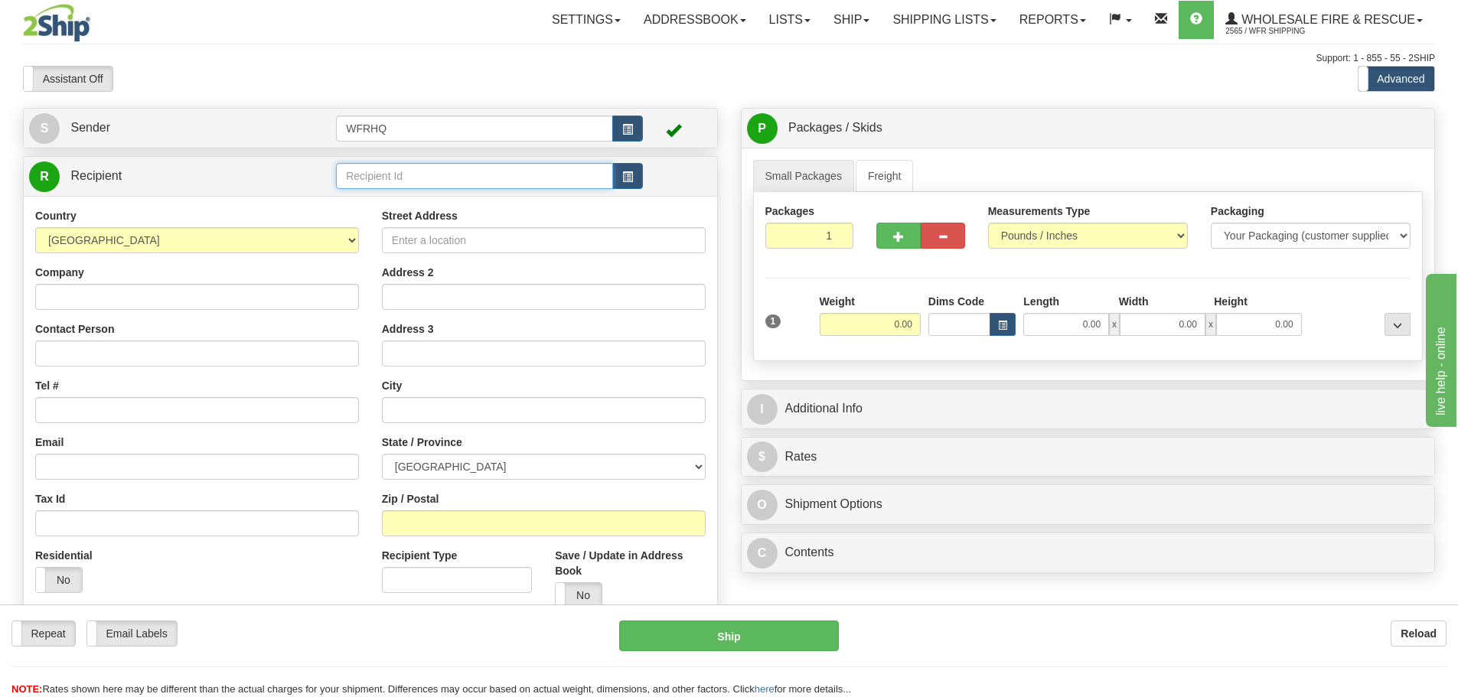
click at [552, 184] on input "text" at bounding box center [474, 176] width 277 height 26
type input "EmprBox52"
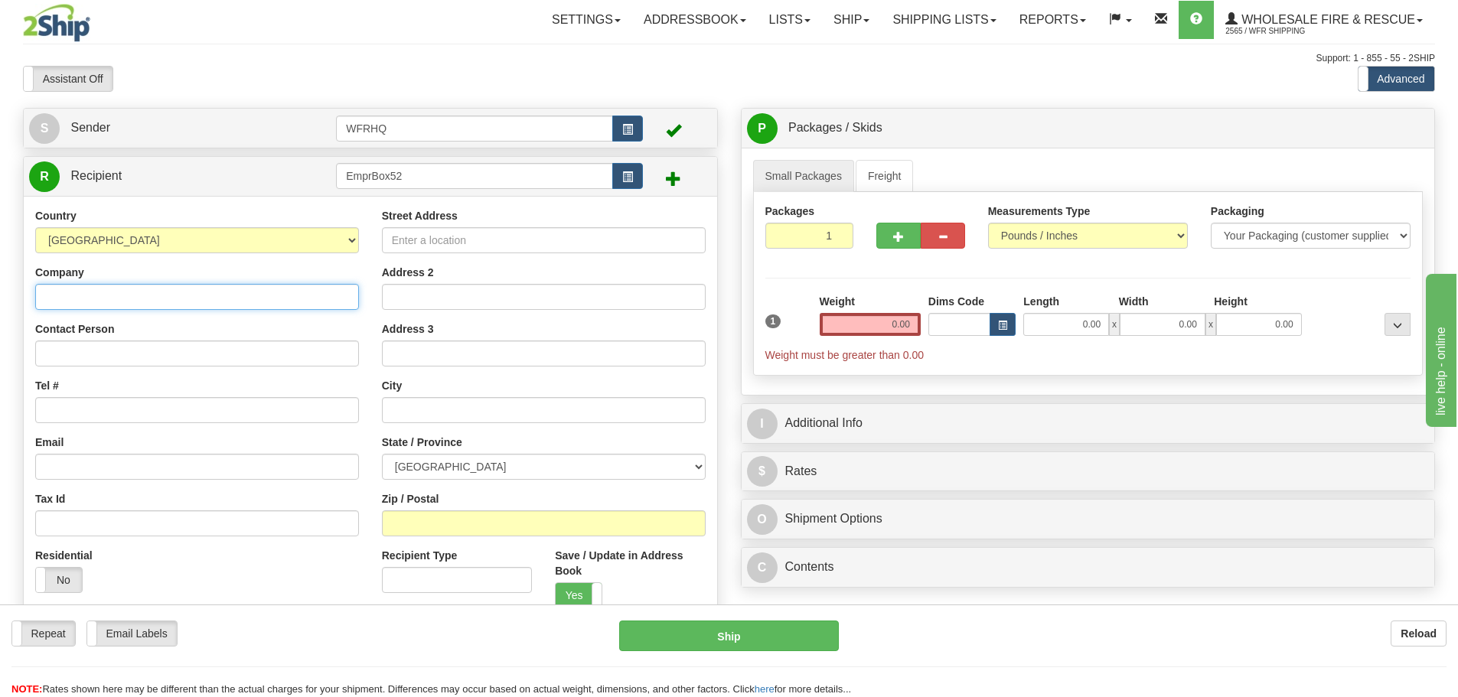
click at [181, 295] on input "Company" at bounding box center [197, 297] width 324 height 26
paste input "Village Of Empress"
type input "Village Of Empress"
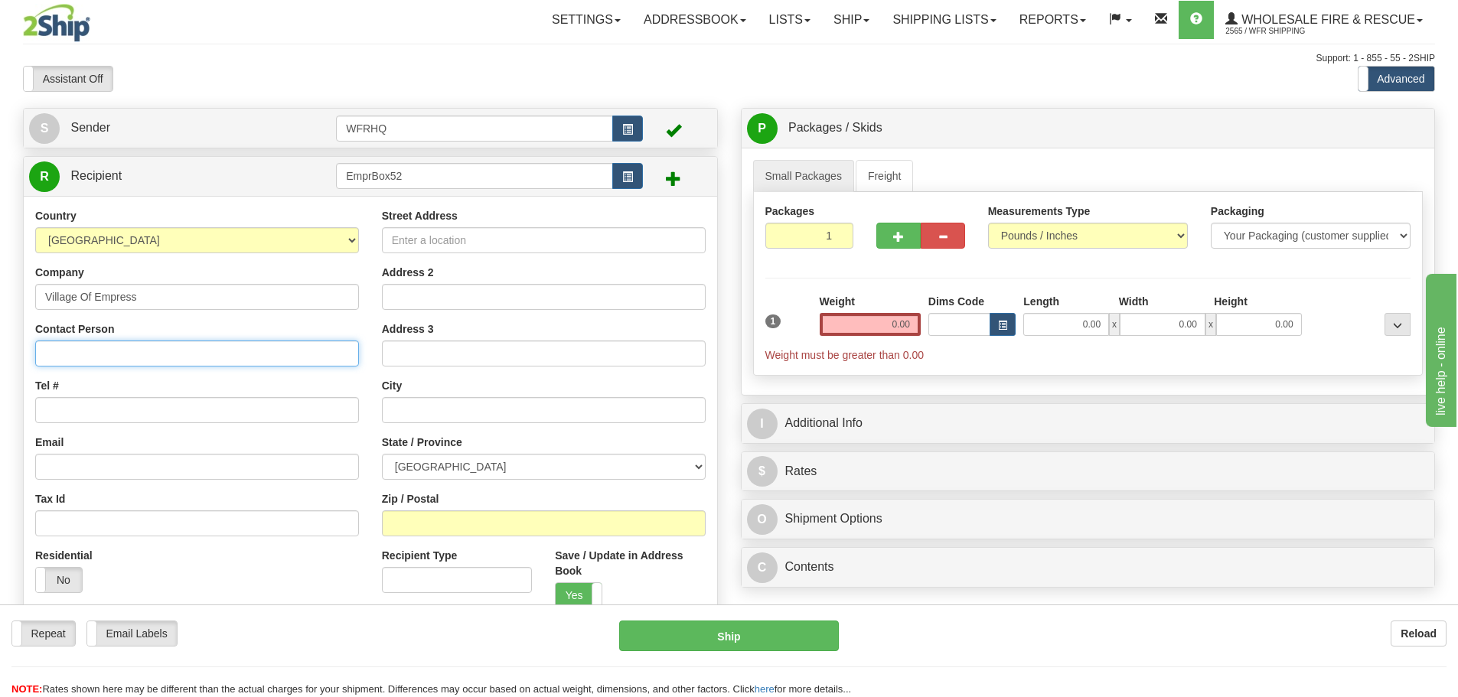
click at [66, 350] on input "Contact Person" at bounding box center [197, 354] width 324 height 26
type input "V"
type input "Chad"
click at [885, 326] on input "0.00" at bounding box center [870, 324] width 101 height 23
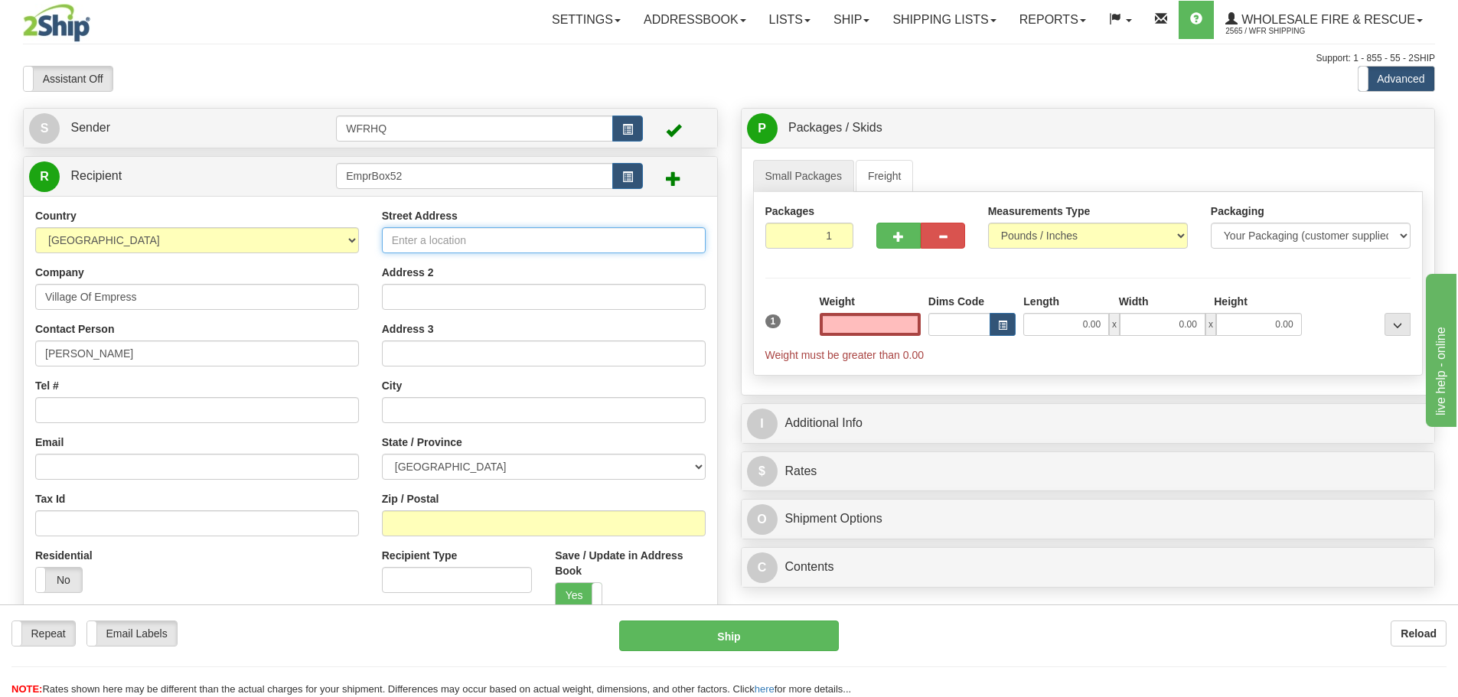
type input "0.00"
click at [540, 240] on input "Street Address" at bounding box center [544, 240] width 324 height 26
type input "Box 52"
type input "W"
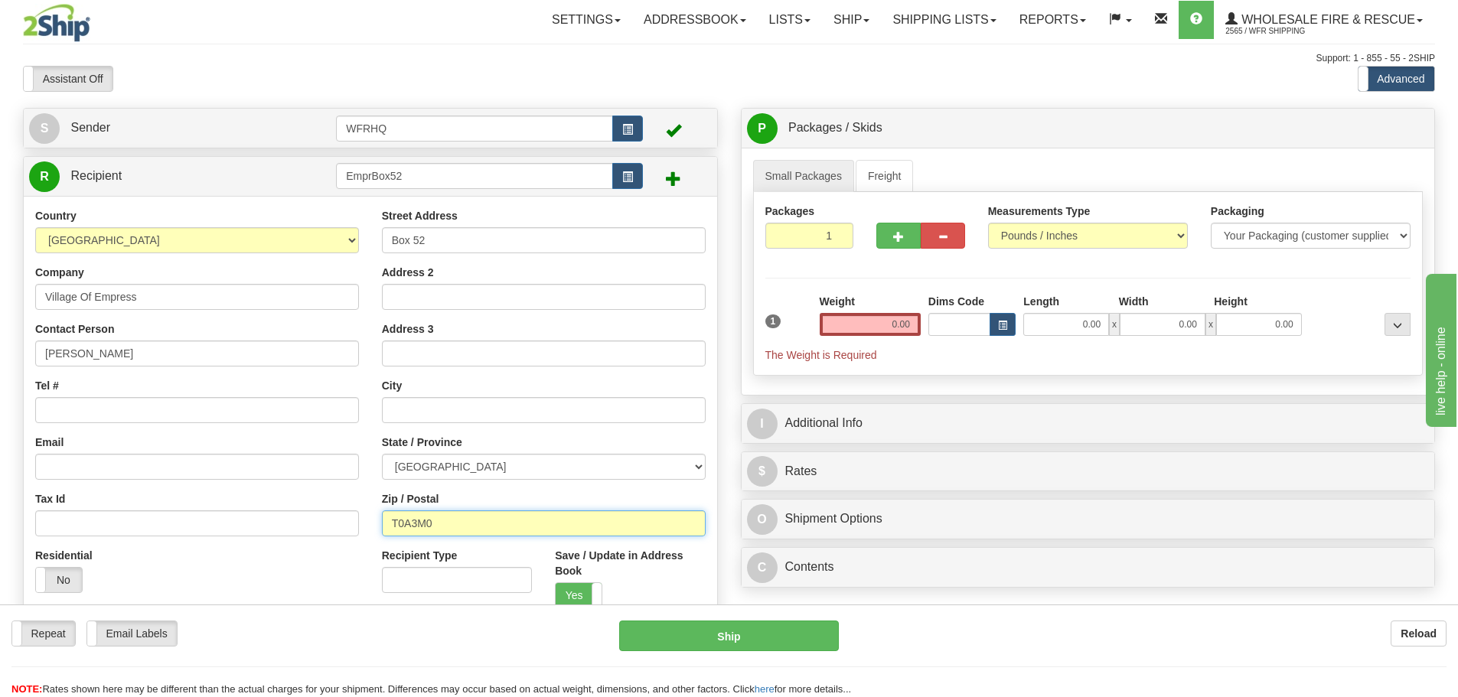
type input "T0A3M0"
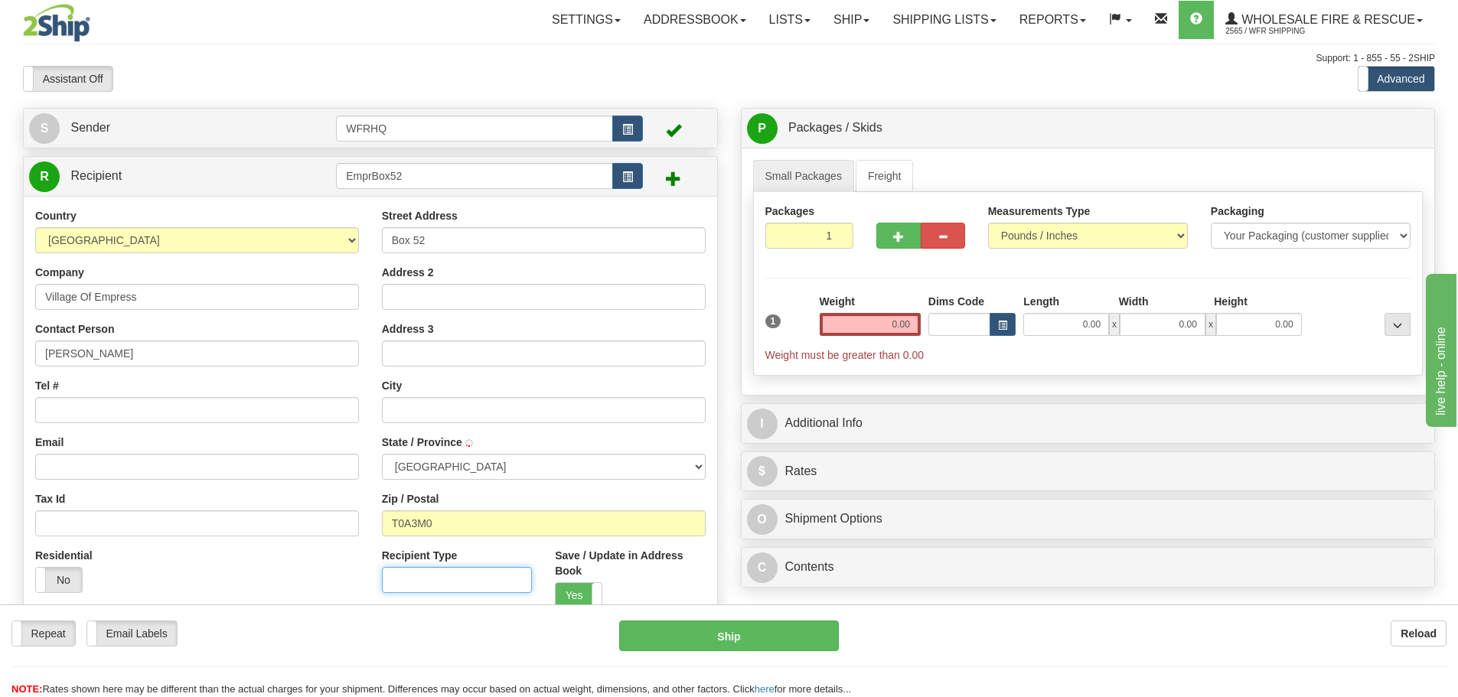
type input "WANDERING RIVER"
click at [106, 416] on input "Tel #" at bounding box center [197, 410] width 324 height 26
click at [126, 412] on input "Tel #" at bounding box center [197, 410] width 324 height 26
paste input "780-623-8484"
type input "780-623-8484"
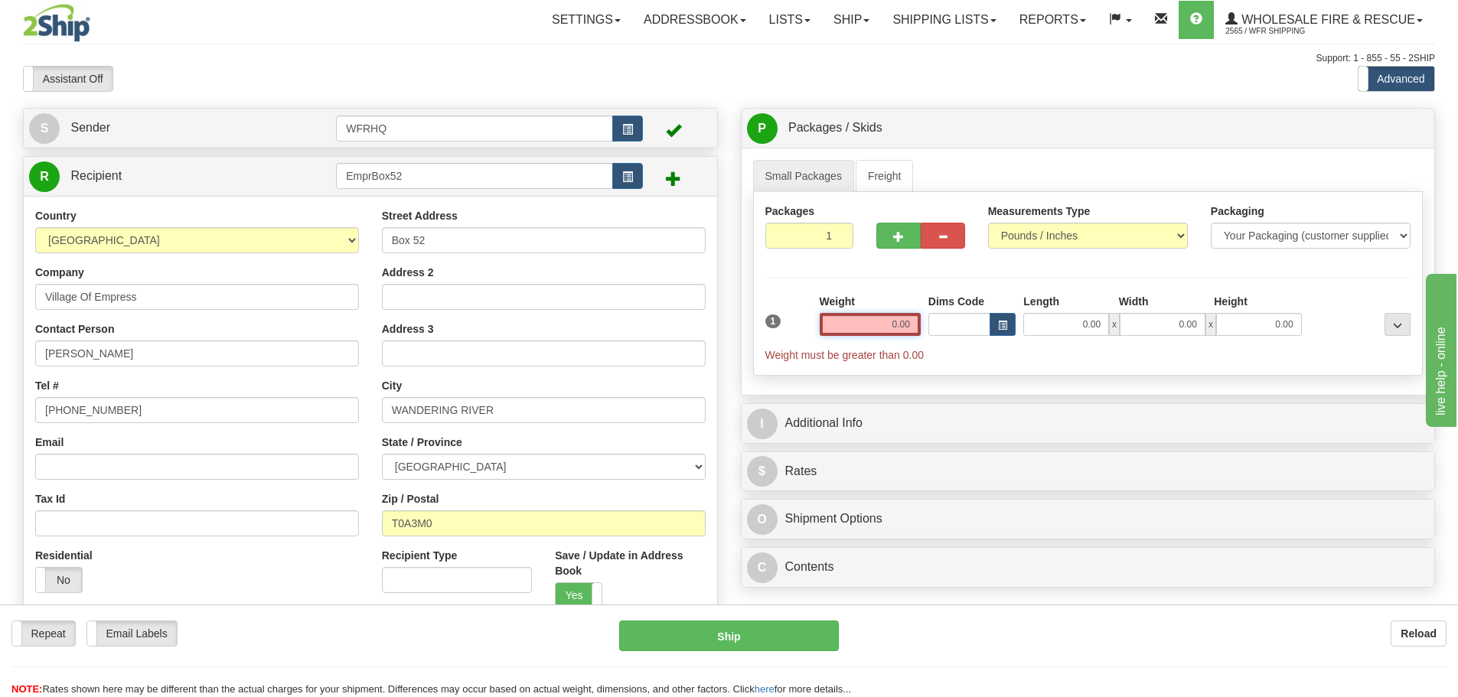
click at [855, 334] on input "0.00" at bounding box center [870, 324] width 101 height 23
type input "2.00"
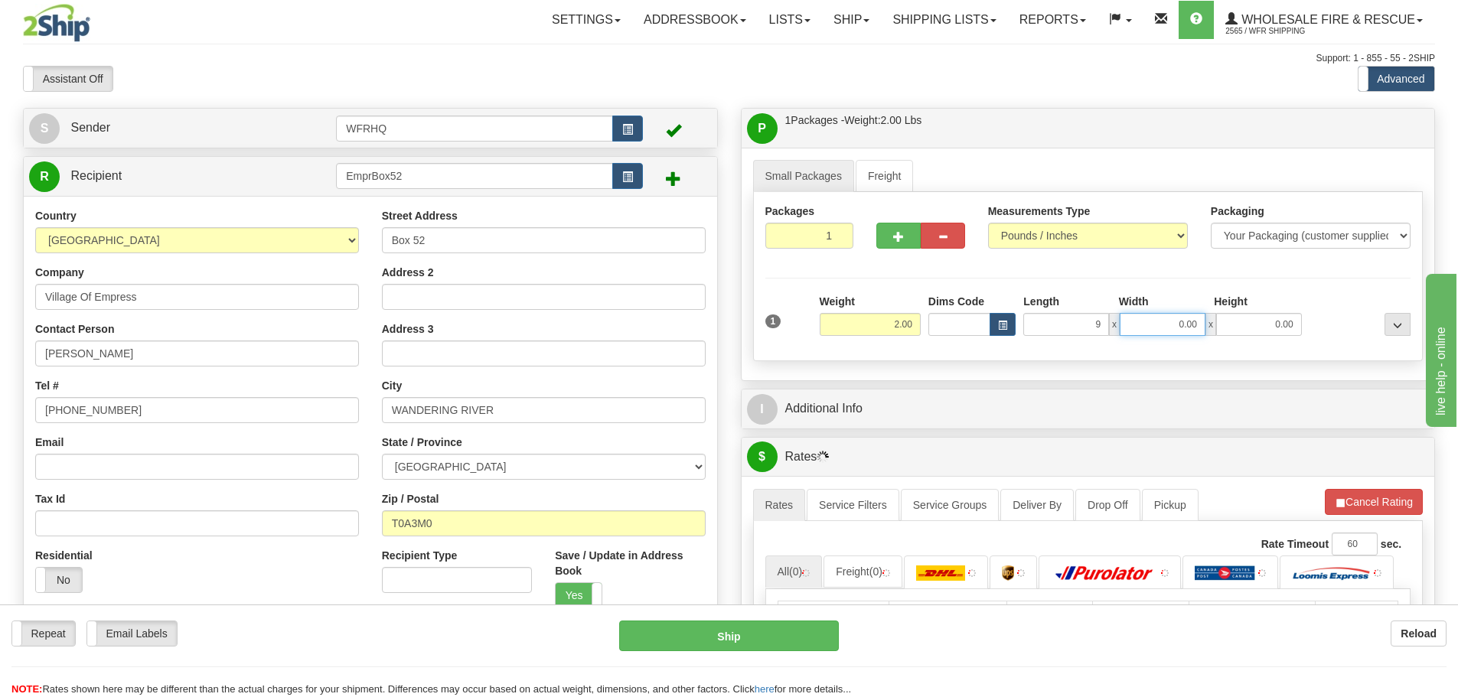
type input "9.00"
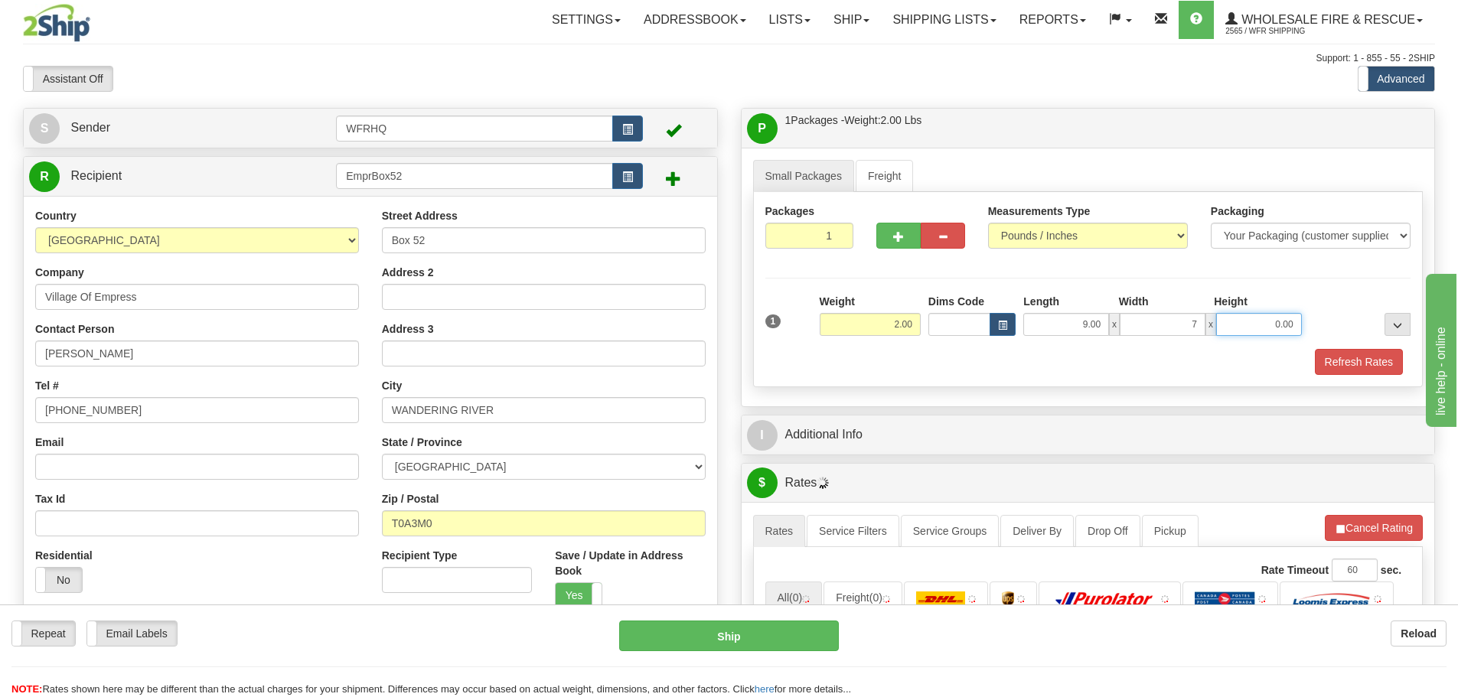
type input "7.00"
type input "6.00"
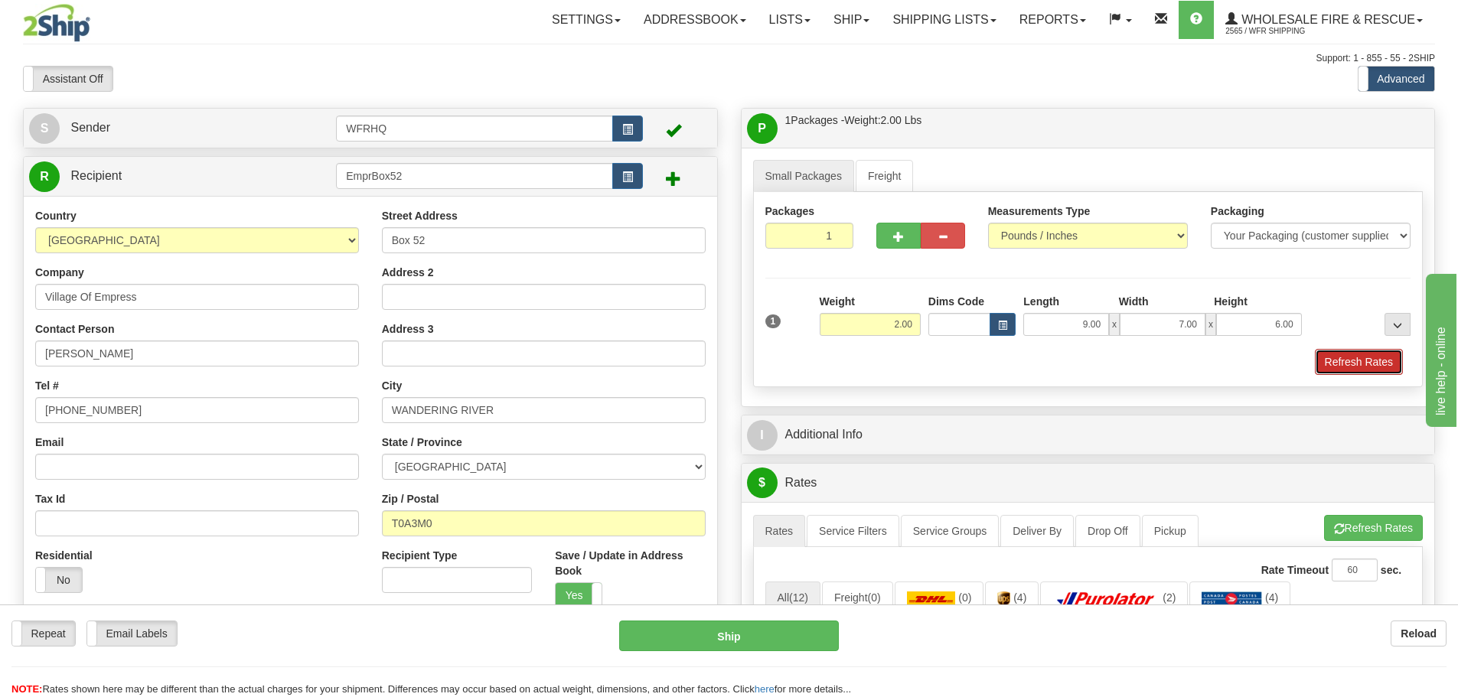
drag, startPoint x: 1349, startPoint y: 354, endPoint x: 1328, endPoint y: 360, distance: 21.5
click at [1348, 354] on button "Refresh Rates" at bounding box center [1359, 362] width 88 height 26
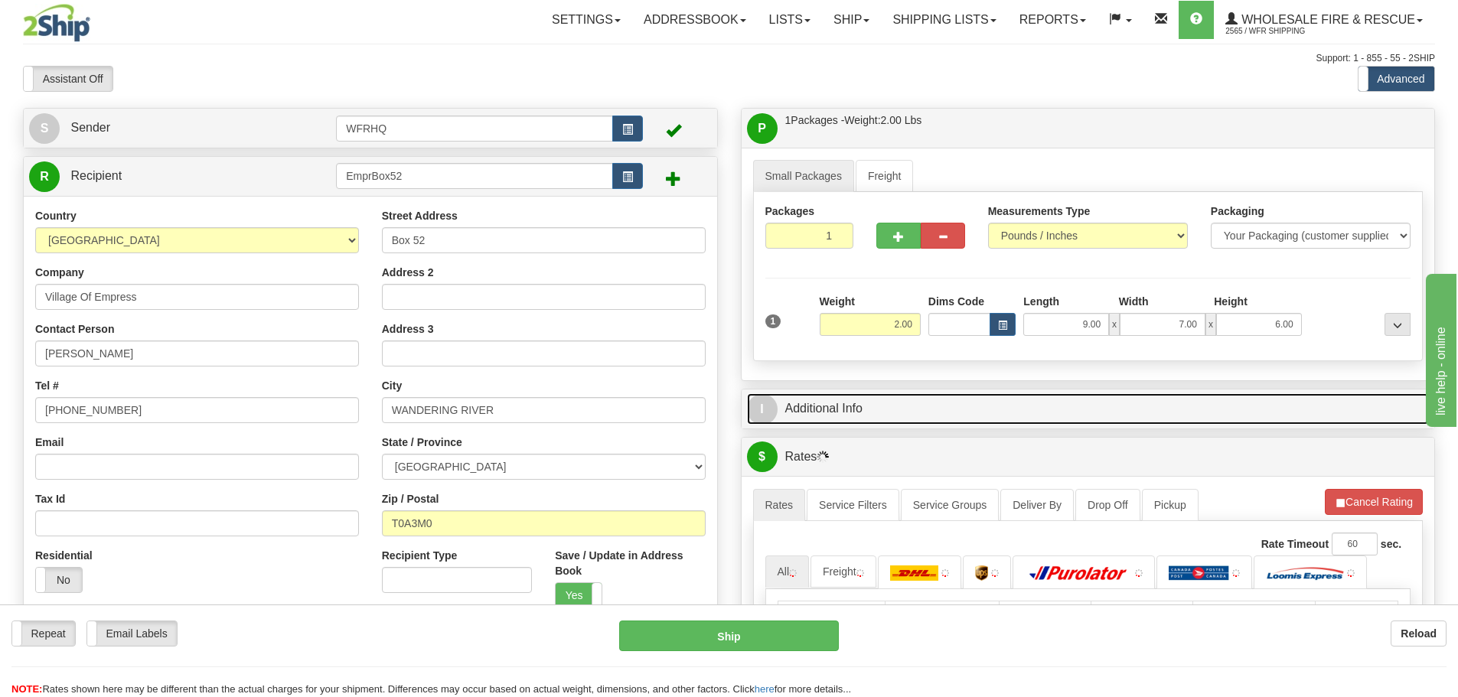
click at [1005, 393] on link "I Additional Info" at bounding box center [1088, 408] width 683 height 31
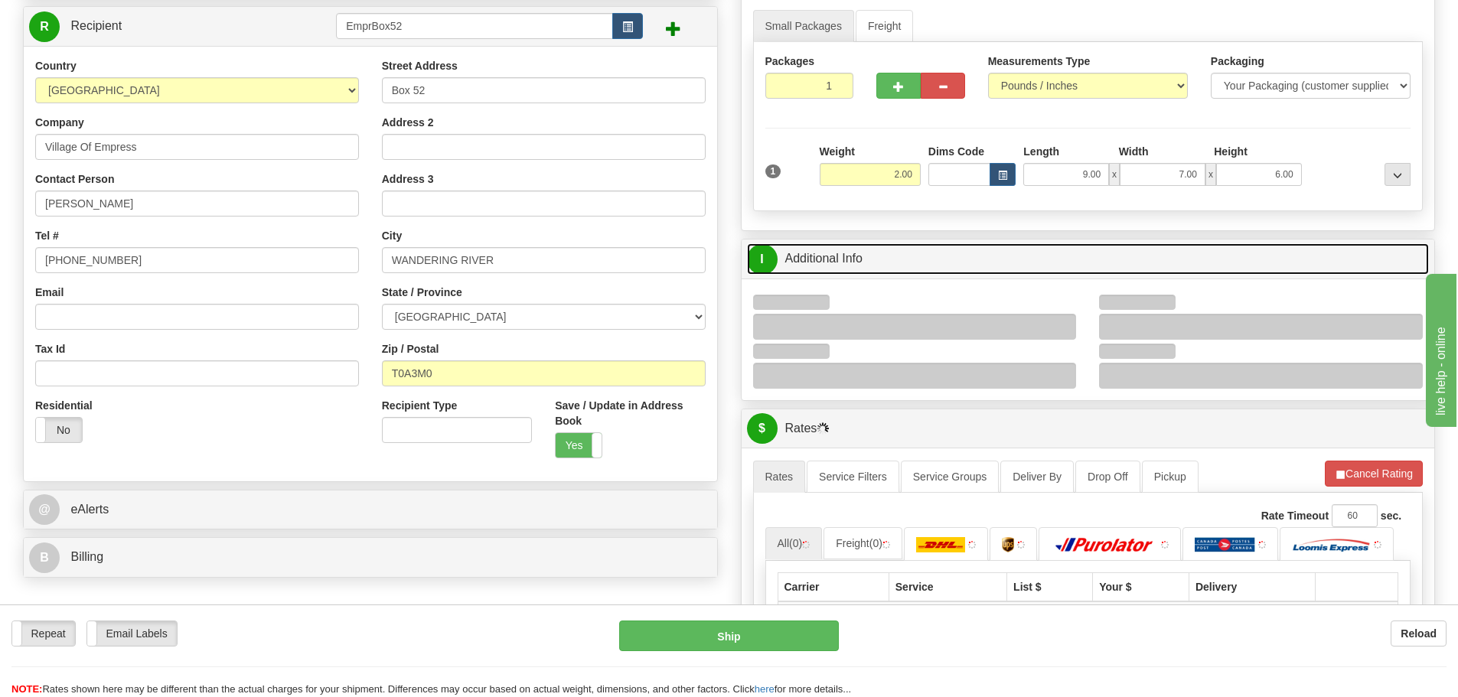
scroll to position [153, 0]
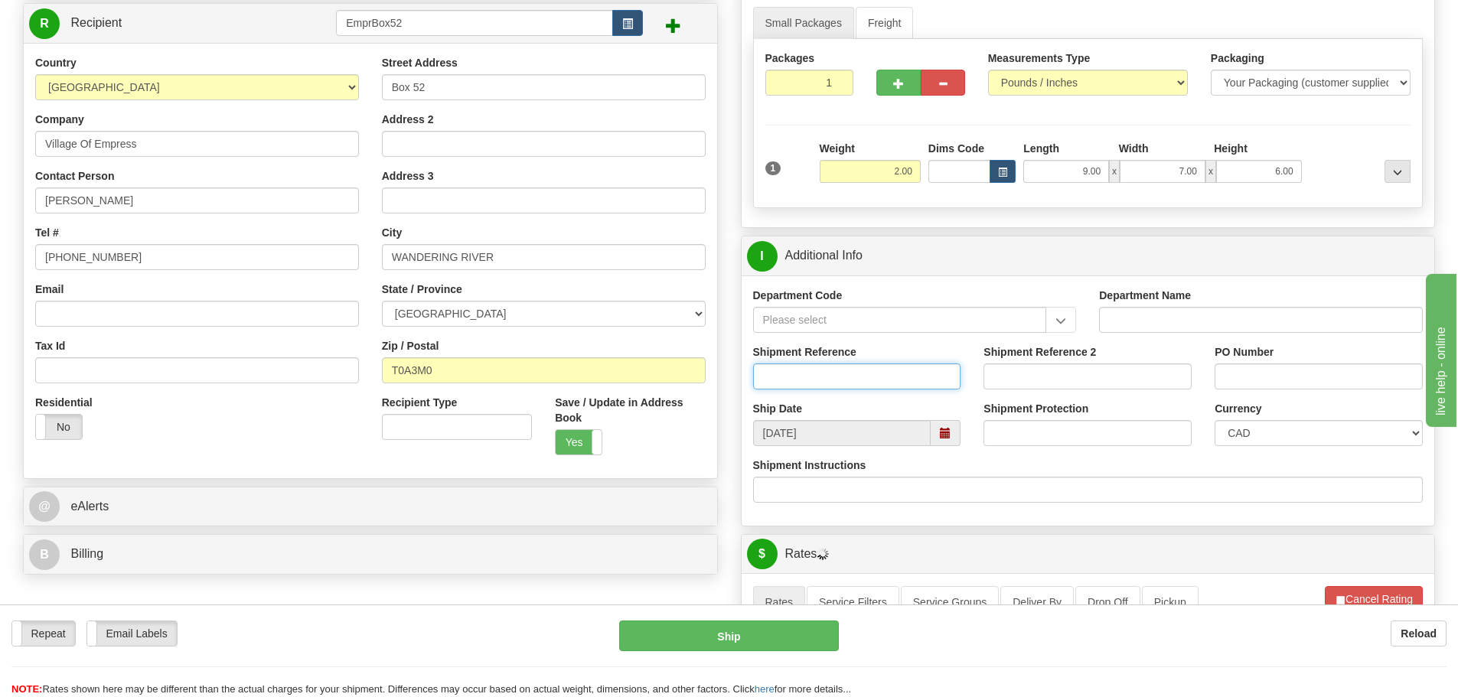
click at [815, 381] on input "Shipment Reference" at bounding box center [857, 376] width 208 height 26
type input "S46251-30548"
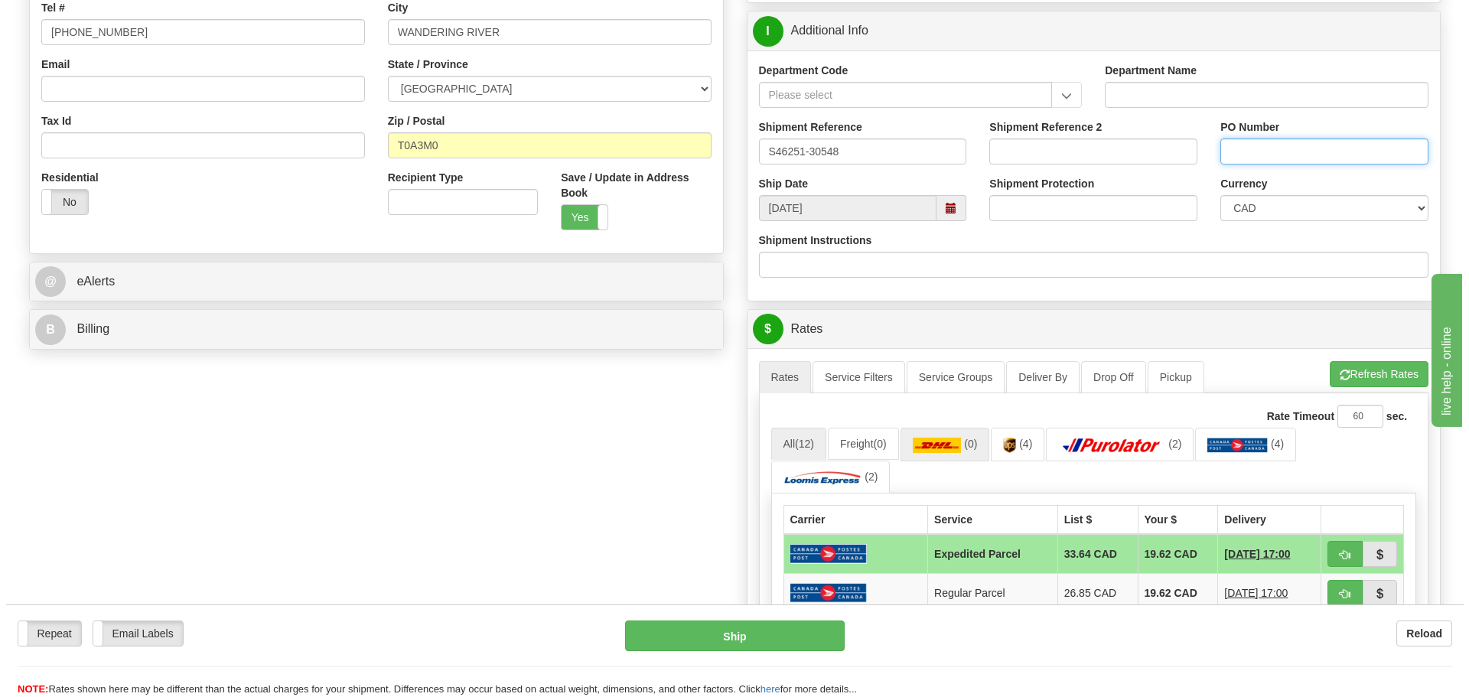
scroll to position [459, 0]
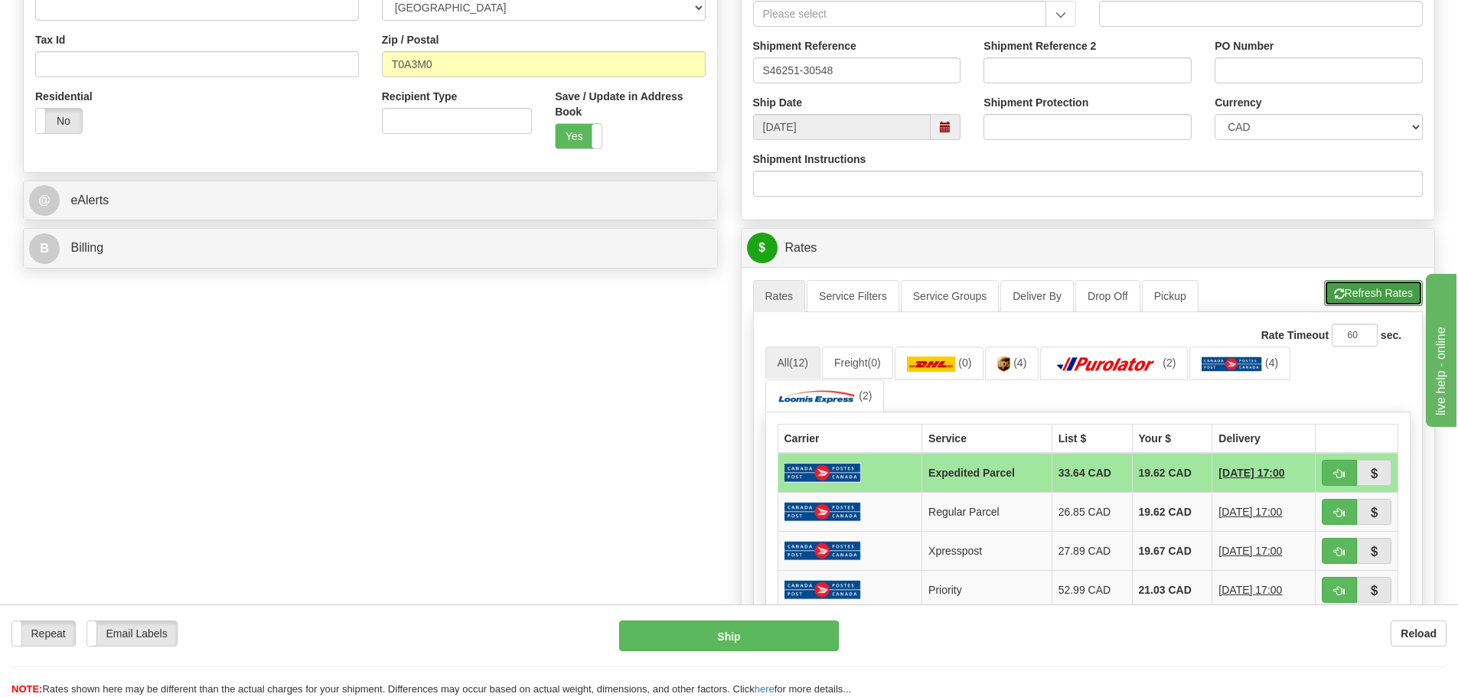
click at [1354, 301] on button "Refresh Rates" at bounding box center [1373, 293] width 99 height 26
click at [1351, 468] on button "button" at bounding box center [1338, 473] width 35 height 26
type input "DOM.EP"
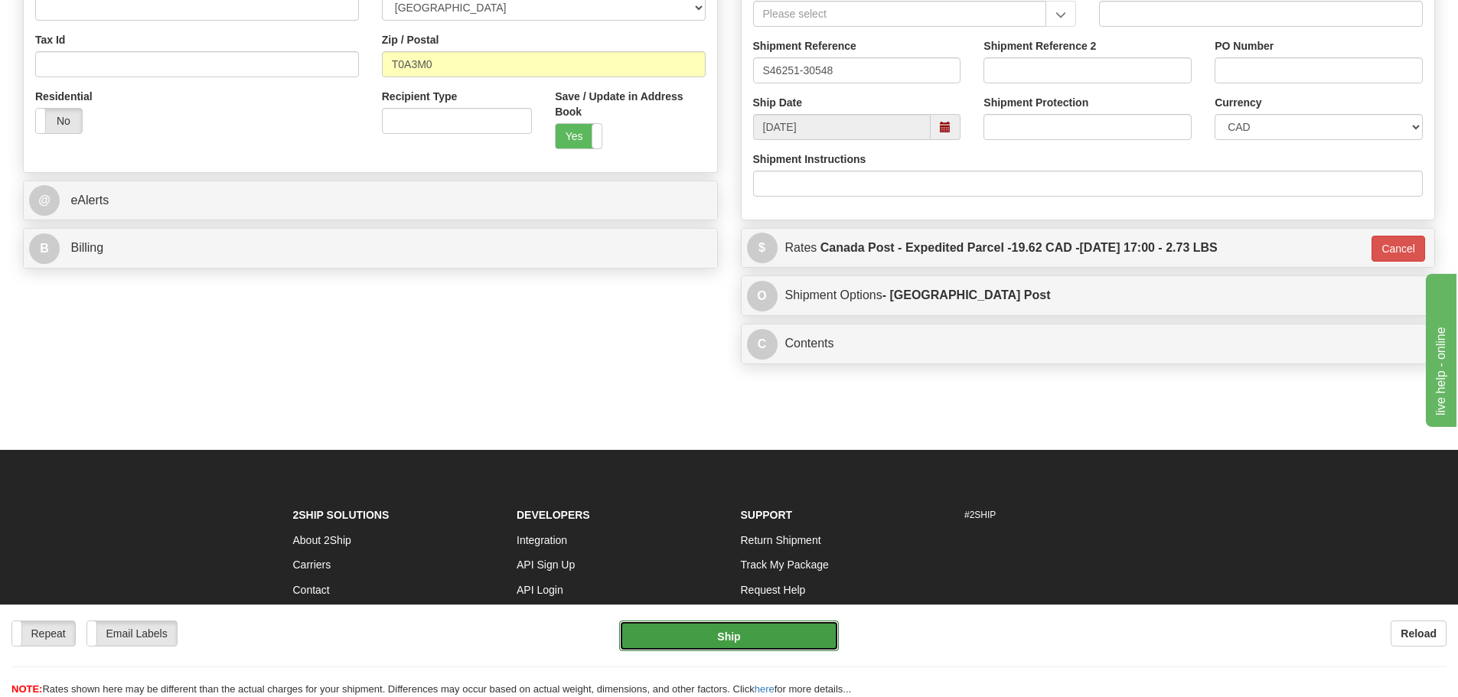
click at [701, 634] on button "Ship" at bounding box center [729, 636] width 220 height 31
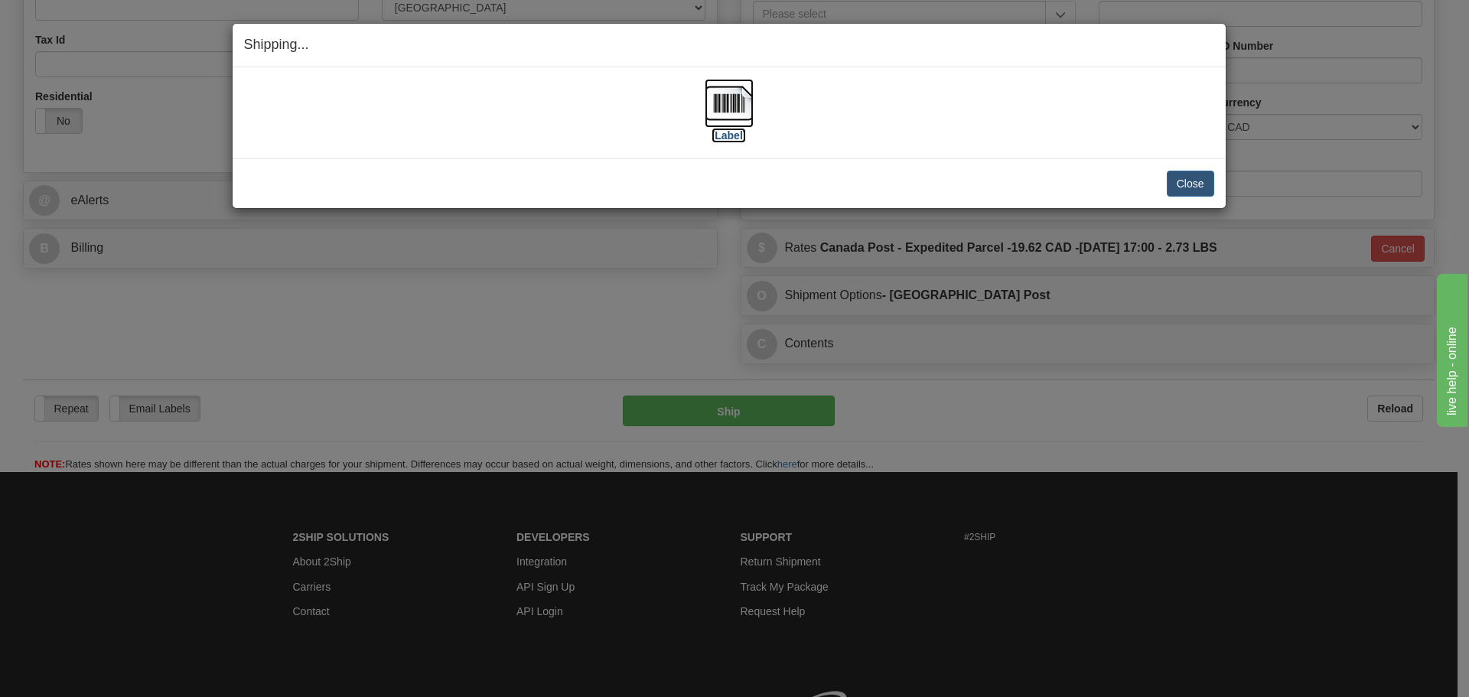
click at [731, 105] on img at bounding box center [729, 103] width 49 height 49
click at [1081, 399] on div "Shipping... Your SHIPMENT will EXPIRE in [Label] IMPORTANT NOTICE Embassy / Con…" at bounding box center [734, 348] width 1469 height 697
click at [1192, 191] on button "Close" at bounding box center [1190, 184] width 47 height 26
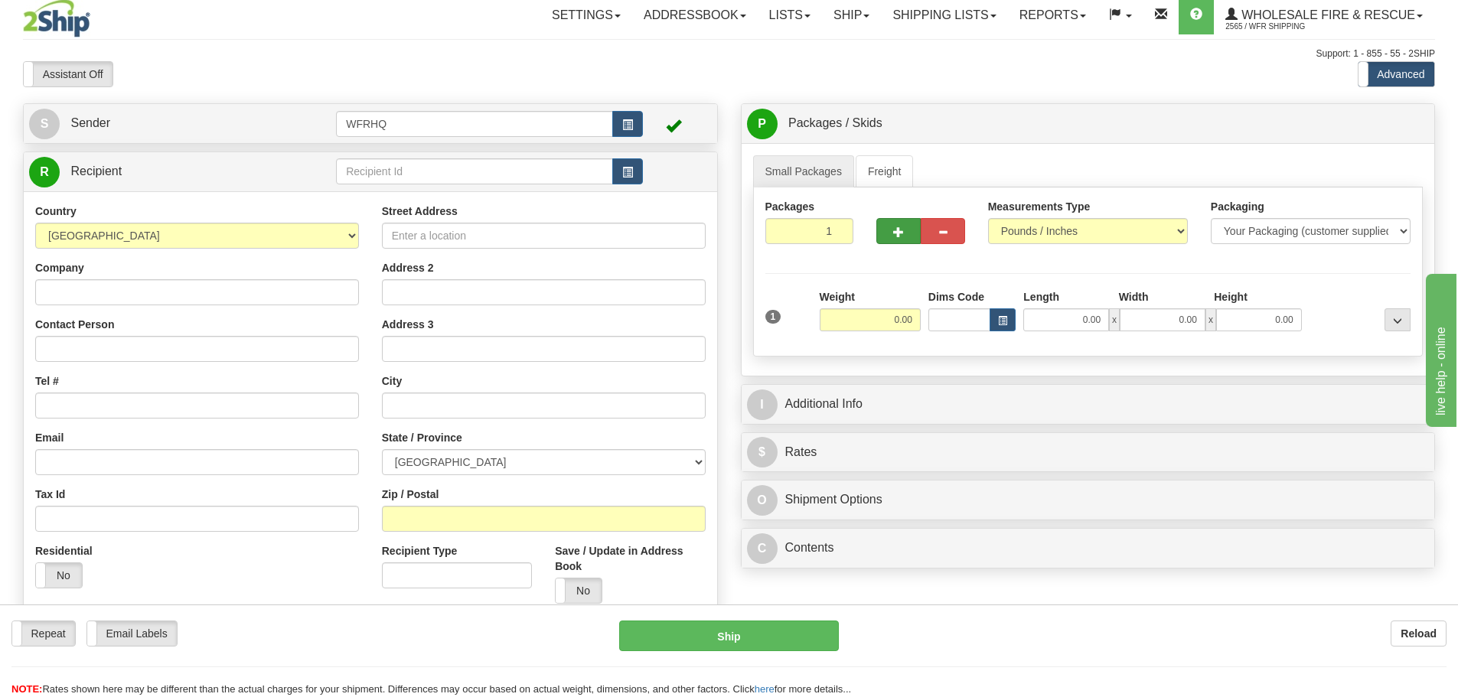
scroll to position [77, 0]
